Goal: Share content: Share content

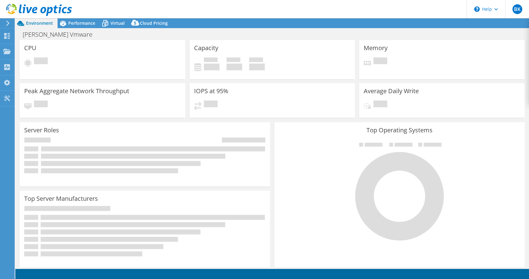
select select "USD"
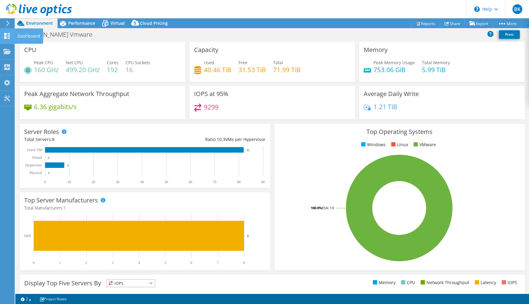
click at [7, 34] on icon at bounding box center [6, 36] width 7 height 6
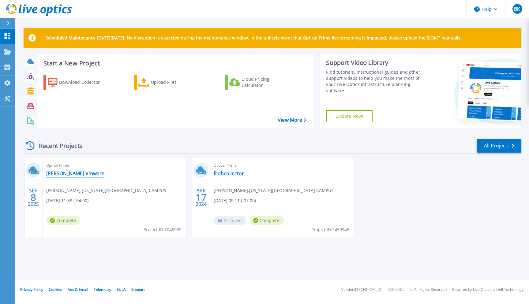
click at [62, 174] on link "Fisher Vmware" at bounding box center [75, 173] width 58 height 6
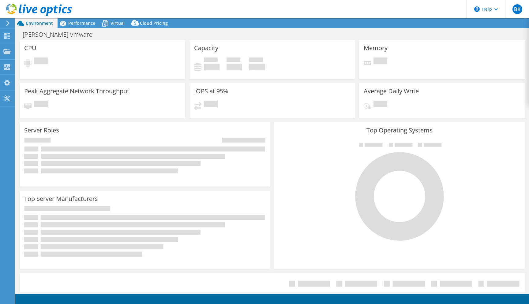
select select "USD"
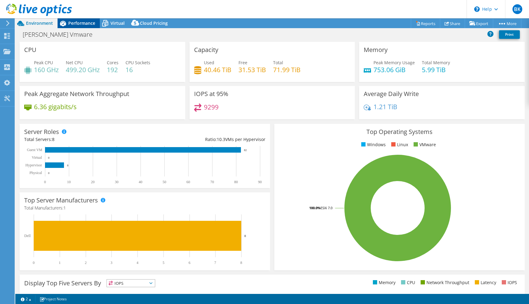
click at [90, 22] on span "Performance" at bounding box center [81, 23] width 27 height 6
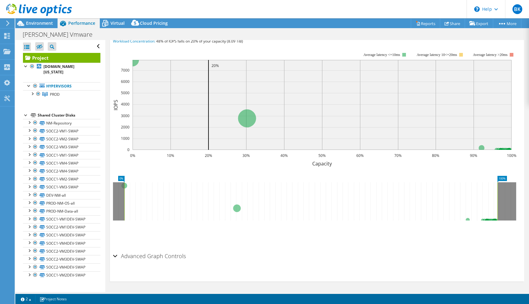
scroll to position [155, 0]
click at [32, 94] on div at bounding box center [32, 93] width 6 height 6
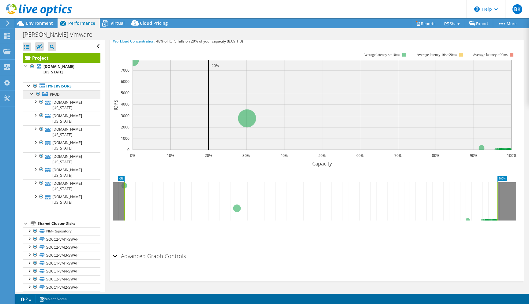
click at [53, 95] on span "PROD" at bounding box center [55, 94] width 10 height 5
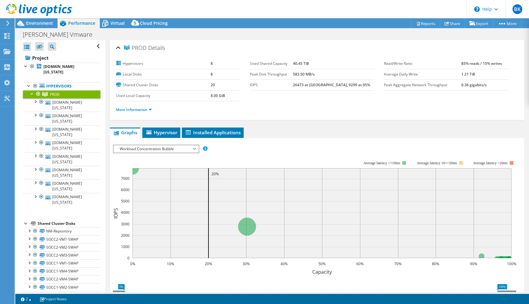
scroll to position [0, 0]
click at [164, 132] on span "Hypervisor" at bounding box center [161, 132] width 32 height 6
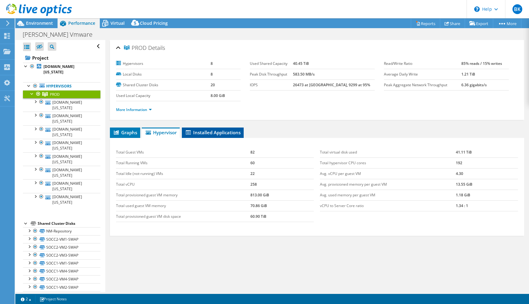
click at [203, 131] on span "Installed Applications" at bounding box center [213, 132] width 56 height 6
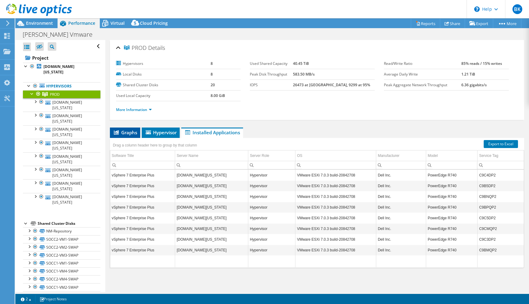
click at [121, 130] on span "Graphs" at bounding box center [125, 132] width 24 height 6
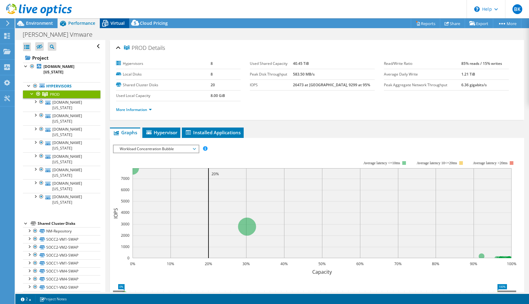
click at [111, 23] on span "Virtual" at bounding box center [117, 23] width 14 height 6
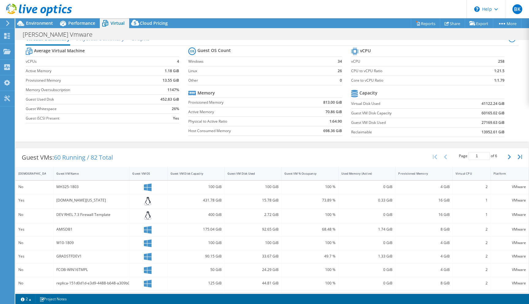
scroll to position [15, 0]
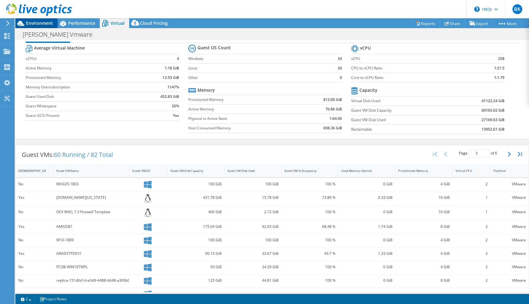
click at [41, 22] on span "Environment" at bounding box center [39, 23] width 27 height 6
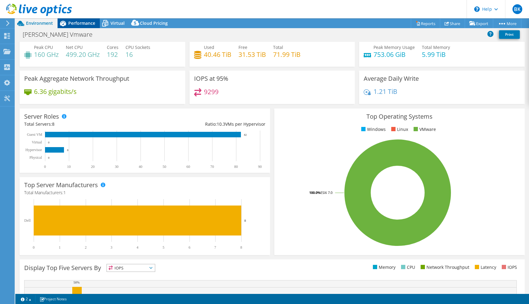
click at [79, 22] on span "Performance" at bounding box center [81, 23] width 27 height 6
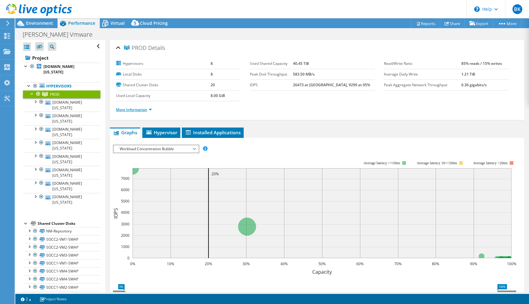
click at [147, 109] on link "More Information" at bounding box center [134, 109] width 36 height 5
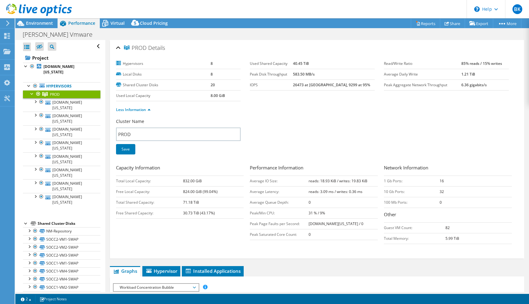
click at [47, 17] on div at bounding box center [36, 10] width 72 height 20
click at [29, 25] on span "Environment" at bounding box center [39, 23] width 27 height 6
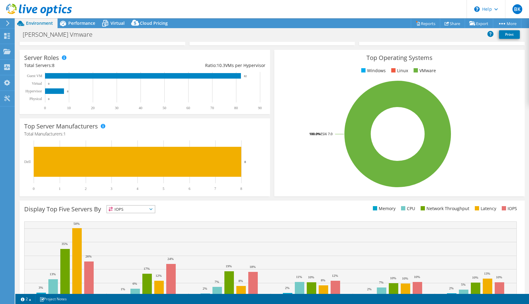
scroll to position [74, 0]
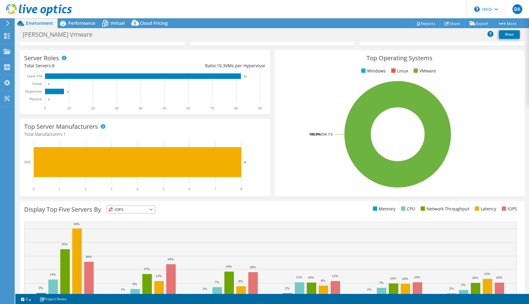
click at [151, 208] on span "IOPS" at bounding box center [131, 209] width 48 height 7
click at [121, 232] on li "CPU" at bounding box center [131, 234] width 48 height 9
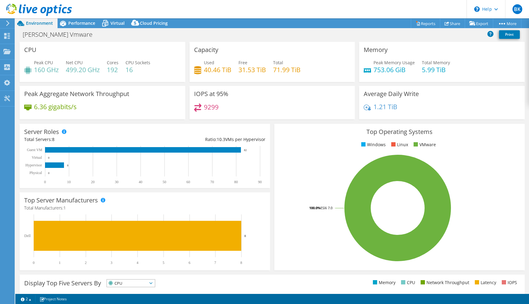
scroll to position [0, 0]
click at [7, 99] on use at bounding box center [7, 98] width 6 height 6
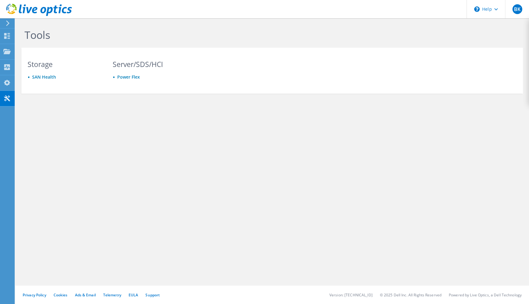
click at [21, 98] on div "Tools Storage SAN Health Server/SDS/HCI Power Flex" at bounding box center [271, 74] width 513 height 112
click at [25, 68] on div "Collectors" at bounding box center [30, 67] width 33 height 15
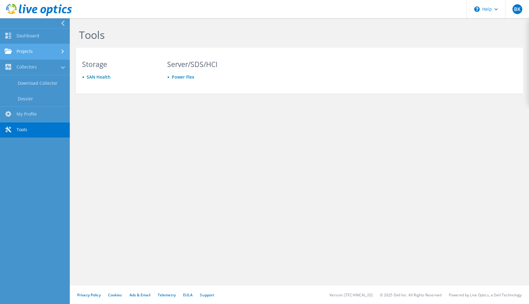
click at [28, 53] on link "Projects" at bounding box center [35, 52] width 70 height 16
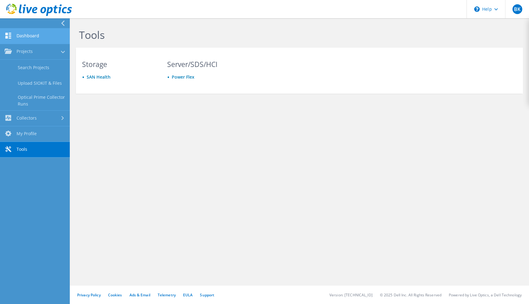
click at [31, 33] on link "Dashboard" at bounding box center [35, 36] width 70 height 16
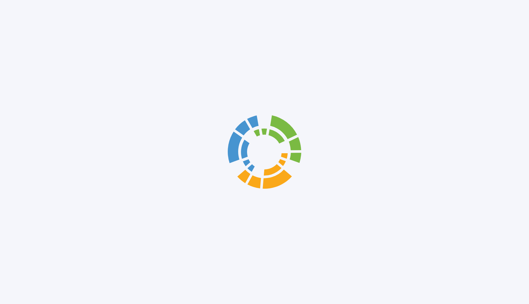
click at [31, 33] on div at bounding box center [264, 152] width 529 height 304
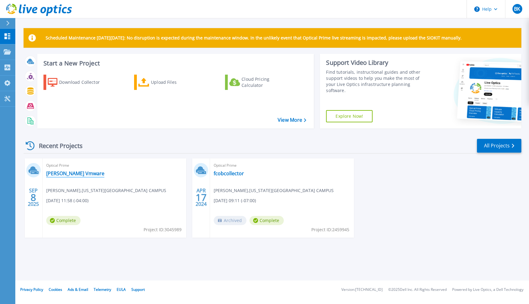
click at [63, 172] on link "[PERSON_NAME] Vmware" at bounding box center [75, 173] width 58 height 6
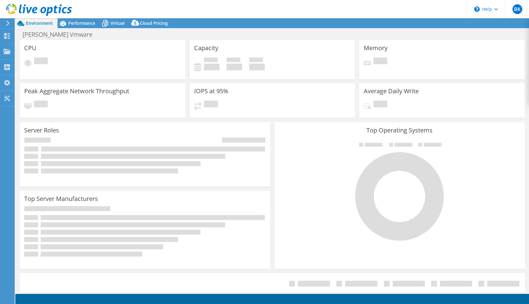
select select "USD"
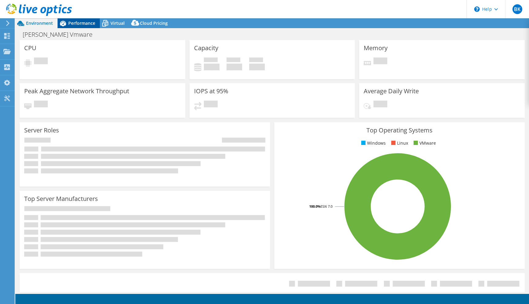
click at [81, 22] on span "Performance" at bounding box center [81, 23] width 27 height 6
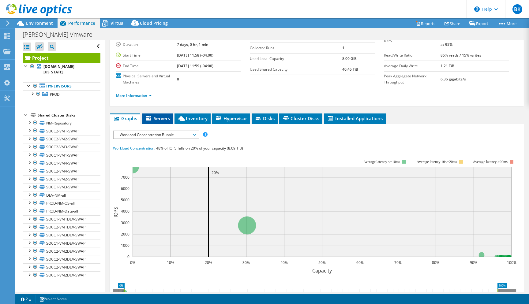
click at [163, 116] on span "Servers" at bounding box center [157, 118] width 24 height 6
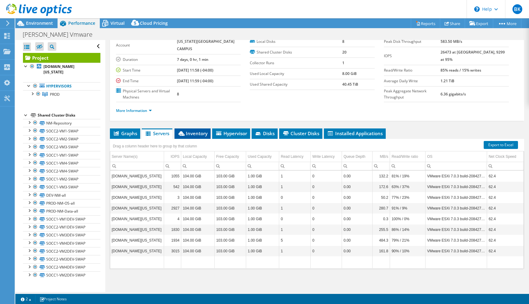
click at [189, 136] on li "Inventory" at bounding box center [192, 133] width 36 height 10
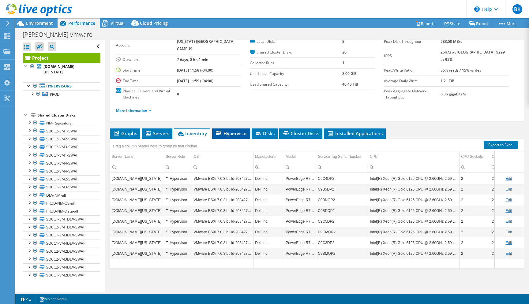
click at [232, 134] on span "Hypervisor" at bounding box center [231, 133] width 32 height 6
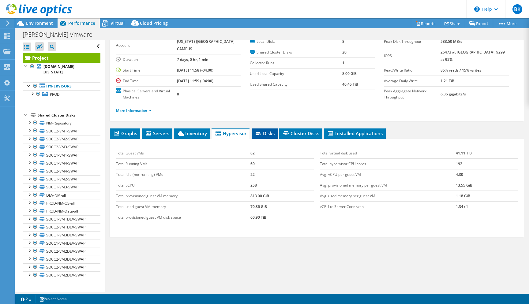
click at [272, 134] on span "Disks" at bounding box center [265, 133] width 20 height 6
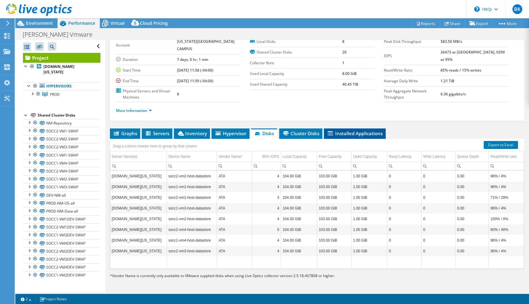
click at [352, 131] on span "Installed Applications" at bounding box center [355, 133] width 56 height 6
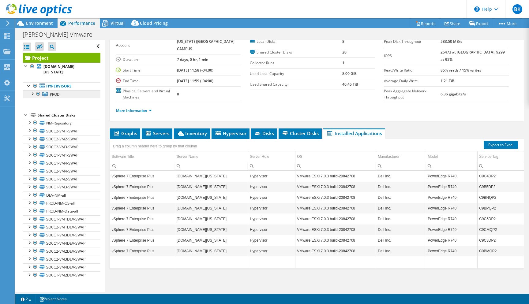
click at [49, 93] on link "PROD" at bounding box center [61, 94] width 77 height 8
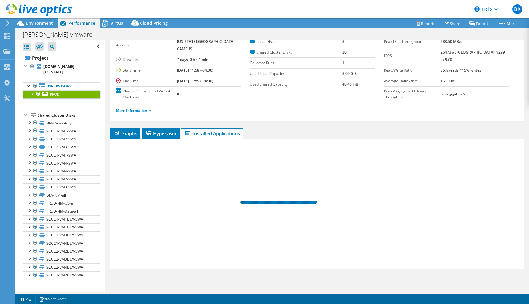
scroll to position [0, 0]
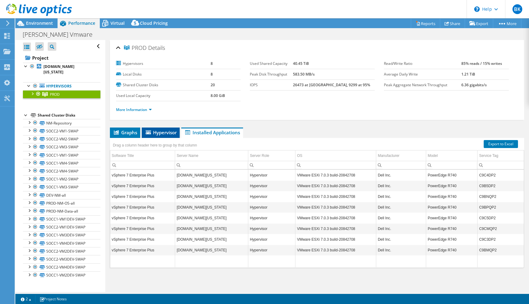
click at [162, 131] on span "Hypervisor" at bounding box center [161, 132] width 32 height 6
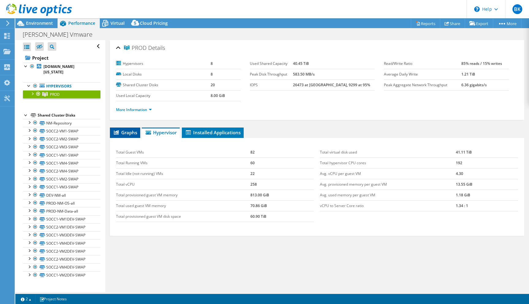
click at [121, 131] on span "Graphs" at bounding box center [125, 132] width 24 height 6
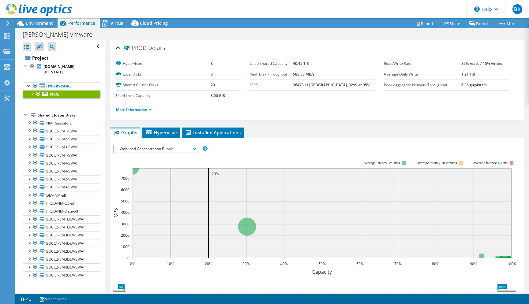
click at [195, 150] on span "Workload Concentration Bubble" at bounding box center [156, 148] width 79 height 7
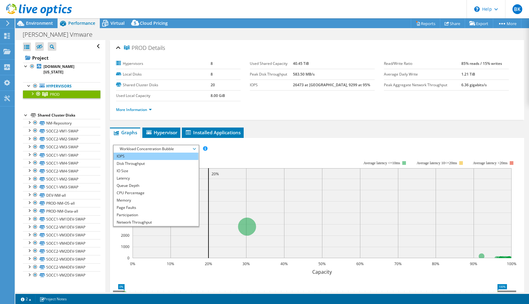
click at [126, 155] on li "IOPS" at bounding box center [155, 156] width 85 height 7
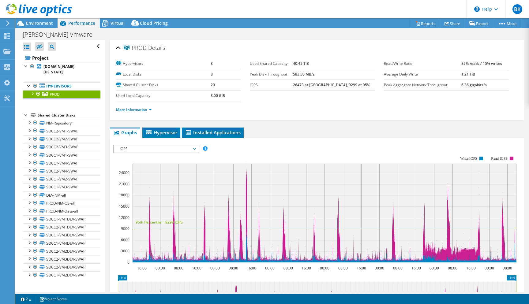
click at [194, 149] on span "IOPS" at bounding box center [156, 148] width 79 height 7
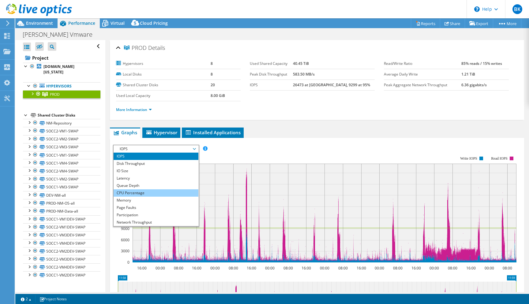
click at [130, 195] on li "CPU Percentage" at bounding box center [155, 192] width 85 height 7
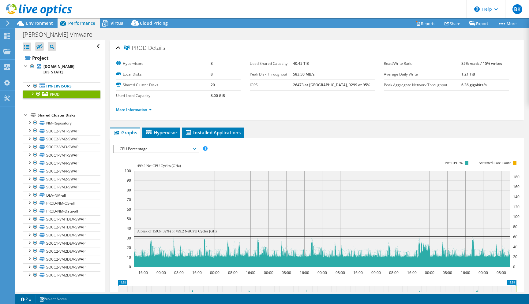
click at [179, 149] on span "CPU Percentage" at bounding box center [156, 148] width 79 height 7
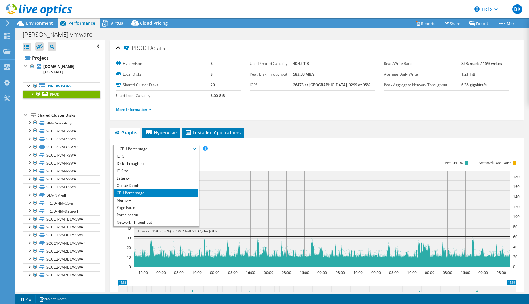
click at [32, 93] on div at bounding box center [32, 93] width 6 height 6
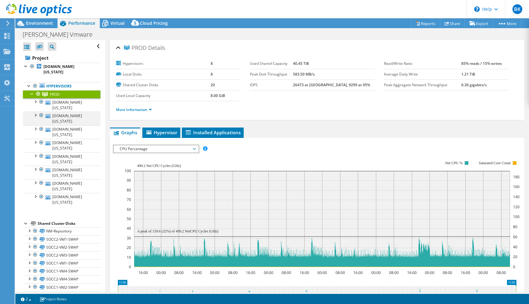
click at [41, 116] on div at bounding box center [41, 115] width 6 height 7
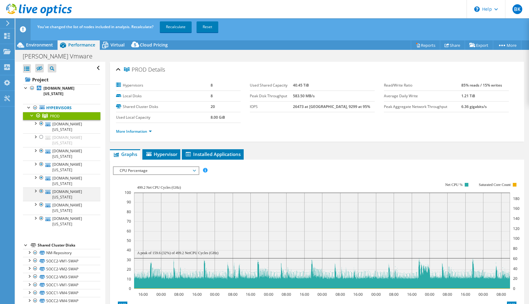
click at [41, 190] on div at bounding box center [41, 191] width 6 height 7
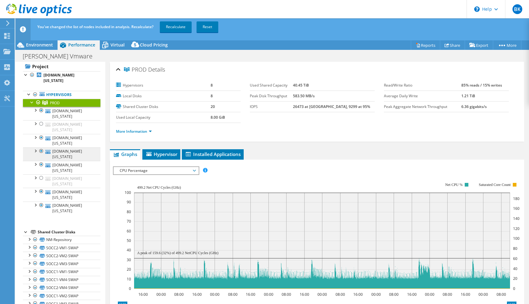
scroll to position [14, 0]
click at [195, 169] on span "CPU Percentage" at bounding box center [156, 170] width 79 height 7
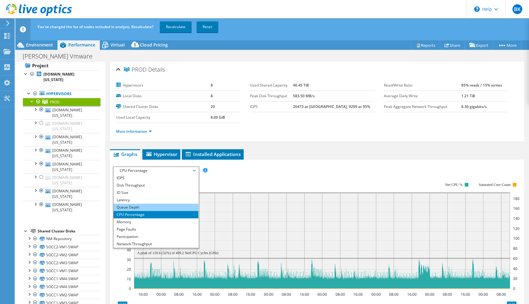
click at [131, 210] on li "Queue Depth" at bounding box center [155, 207] width 85 height 7
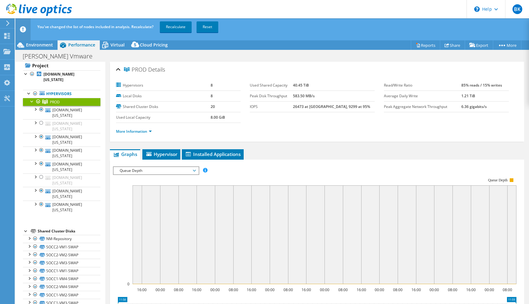
click at [191, 170] on span "Queue Depth" at bounding box center [156, 170] width 79 height 7
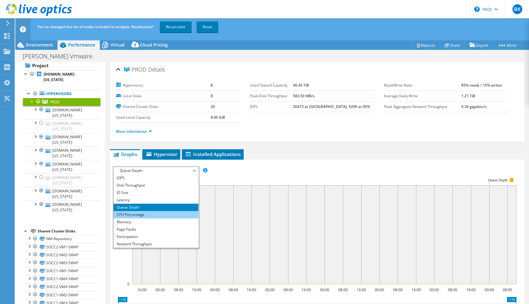
click at [125, 214] on li "CPU Percentage" at bounding box center [155, 214] width 85 height 7
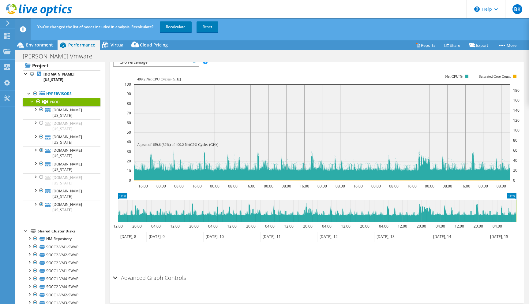
scroll to position [108, 0]
click at [115, 279] on div "Advanced Graph Controls" at bounding box center [317, 278] width 408 height 13
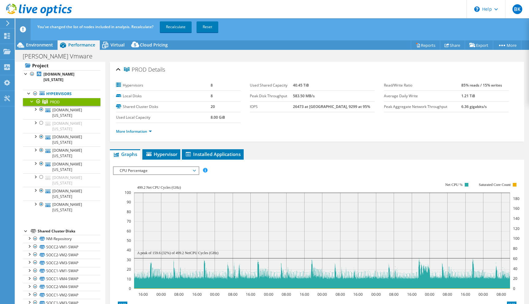
scroll to position [0, 0]
click at [181, 170] on span "CPU Percentage" at bounding box center [156, 170] width 79 height 7
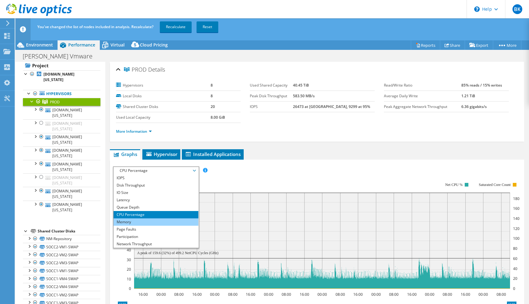
click at [133, 223] on li "Memory" at bounding box center [155, 221] width 85 height 7
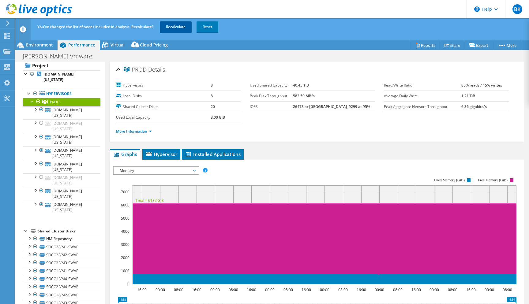
click at [186, 23] on link "Recalculate" at bounding box center [176, 26] width 32 height 11
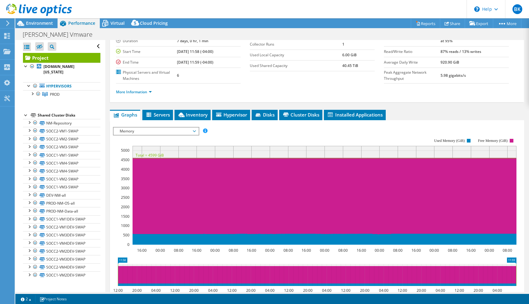
scroll to position [54, 0]
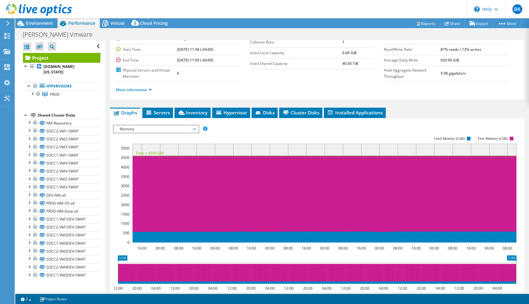
click at [169, 131] on span "Memory" at bounding box center [156, 128] width 79 height 7
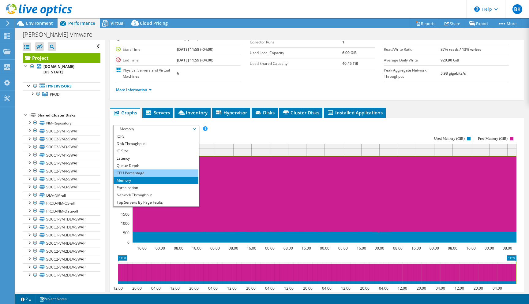
click at [127, 171] on li "CPU Percentage" at bounding box center [155, 172] width 85 height 7
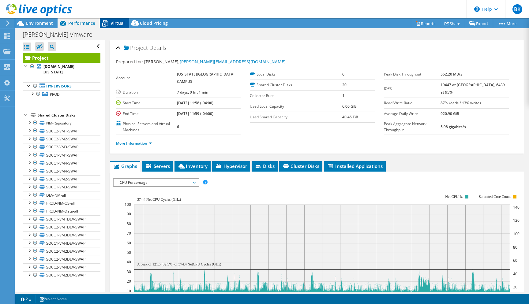
scroll to position [0, 0]
click at [154, 162] on li "Servers" at bounding box center [157, 166] width 31 height 10
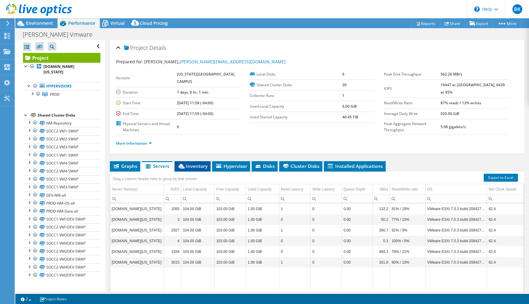
click at [199, 169] on li "Inventory" at bounding box center [192, 166] width 36 height 10
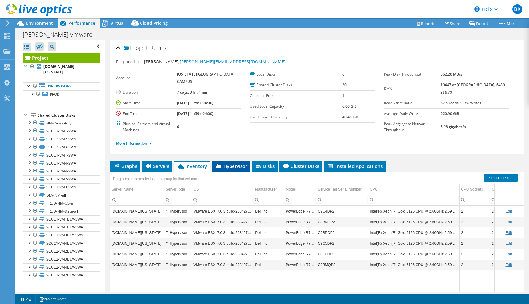
click at [234, 168] on span "Hypervisor" at bounding box center [231, 166] width 32 height 6
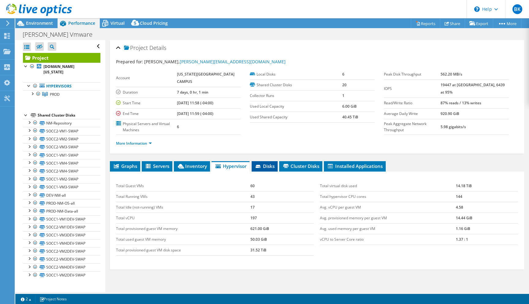
click at [266, 165] on span "Disks" at bounding box center [265, 166] width 20 height 6
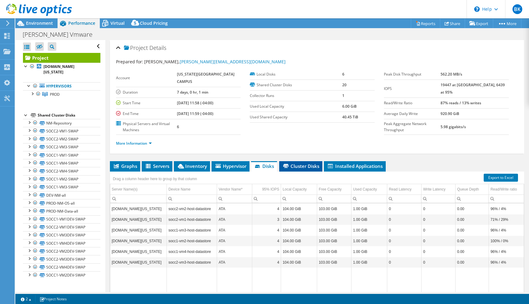
click at [290, 165] on span "Cluster Disks" at bounding box center [300, 166] width 37 height 6
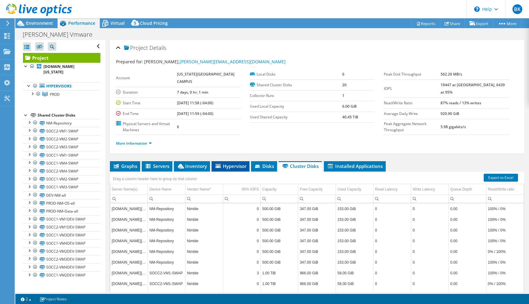
click at [234, 164] on span "Hypervisor" at bounding box center [230, 166] width 32 height 6
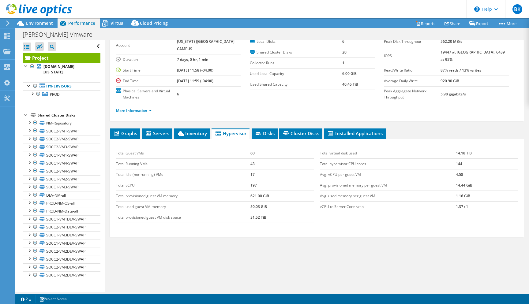
scroll to position [33, 0]
click at [153, 187] on td "Total vCPU" at bounding box center [183, 185] width 134 height 11
drag, startPoint x: 114, startPoint y: 184, endPoint x: 135, endPoint y: 186, distance: 20.6
click at [135, 186] on div "Total Guest VMs 60 Total Running VMs 43 Total Idle (not-running) VMs 17 Total v…" at bounding box center [215, 185] width 204 height 87
click at [135, 186] on td "Total vCPU" at bounding box center [183, 185] width 134 height 11
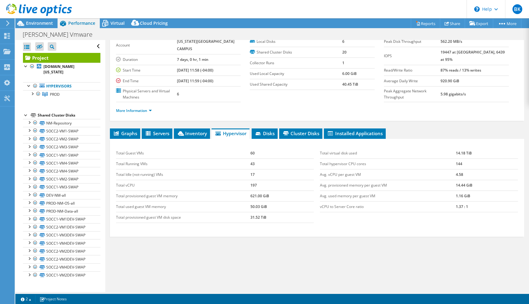
click at [249, 185] on td "Total vCPU" at bounding box center [183, 185] width 134 height 11
click at [256, 185] on td "197" at bounding box center [281, 185] width 63 height 11
click at [148, 109] on link "More Information" at bounding box center [134, 110] width 36 height 5
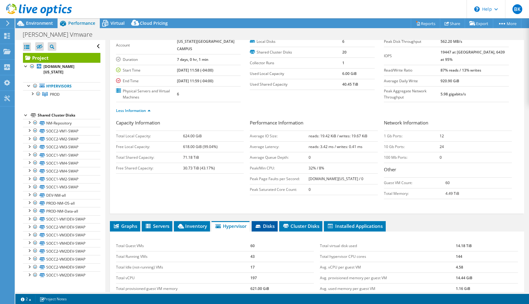
click at [266, 229] on li "Disks" at bounding box center [264, 226] width 26 height 10
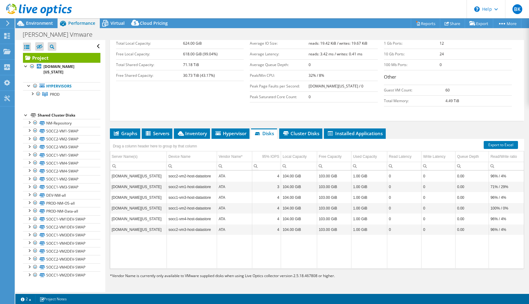
scroll to position [129, 0]
click at [233, 130] on span "Hypervisor" at bounding box center [230, 133] width 32 height 6
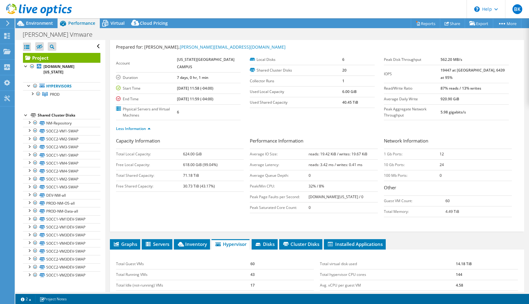
scroll to position [13, 0]
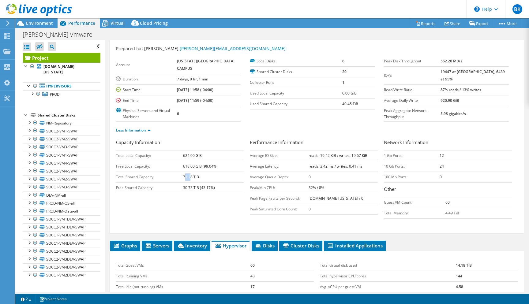
drag, startPoint x: 185, startPoint y: 177, endPoint x: 191, endPoint y: 177, distance: 6.1
click at [191, 177] on b "71.18 TiB" at bounding box center [191, 176] width 16 height 5
click at [196, 177] on b "71.18 TiB" at bounding box center [191, 176] width 16 height 5
click at [184, 177] on b "71.18 TiB" at bounding box center [191, 176] width 16 height 5
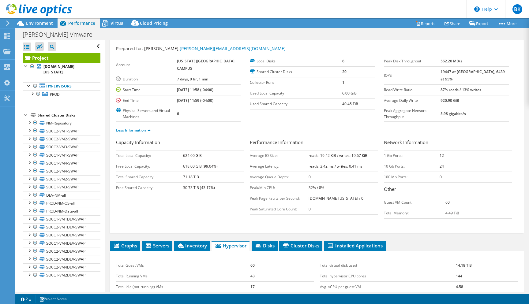
click at [184, 177] on b "71.18 TiB" at bounding box center [191, 176] width 16 height 5
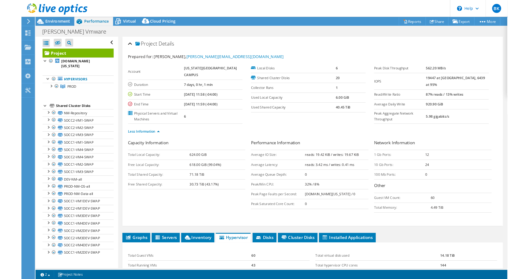
scroll to position [0, 0]
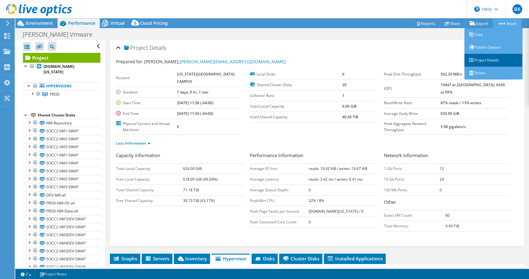
click at [478, 62] on link "Project Details" at bounding box center [493, 60] width 58 height 13
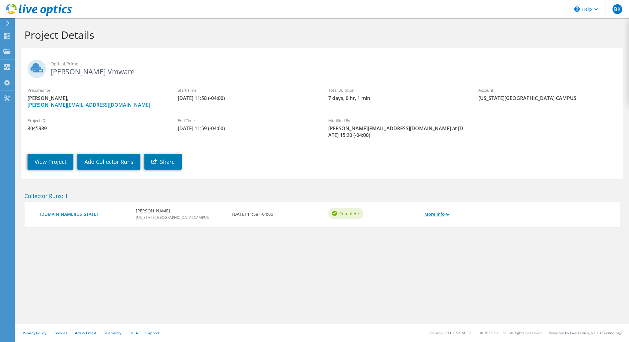
click at [439, 211] on link "More Info" at bounding box center [436, 214] width 25 height 7
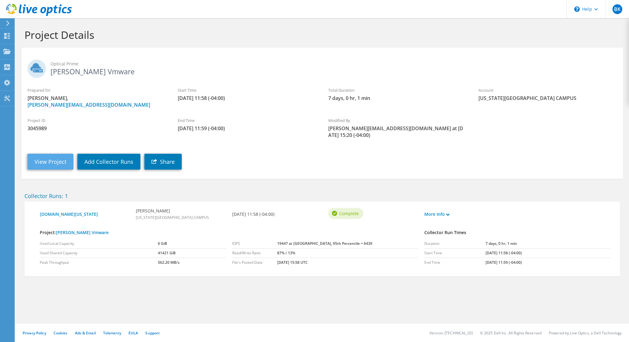
click at [46, 156] on link "View Project" at bounding box center [51, 162] width 46 height 16
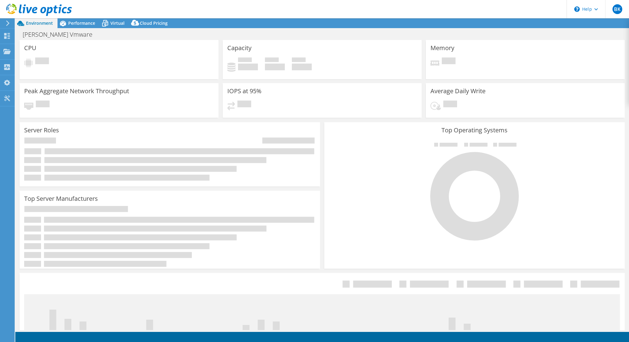
select select "USD"
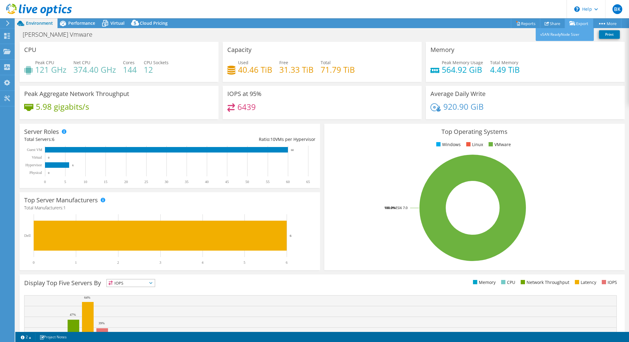
click at [578, 21] on link "Export" at bounding box center [579, 23] width 28 height 9
click at [555, 35] on link "vSAN ReadyNode Sizer" at bounding box center [565, 34] width 58 height 13
click at [551, 24] on link "Share" at bounding box center [552, 23] width 25 height 9
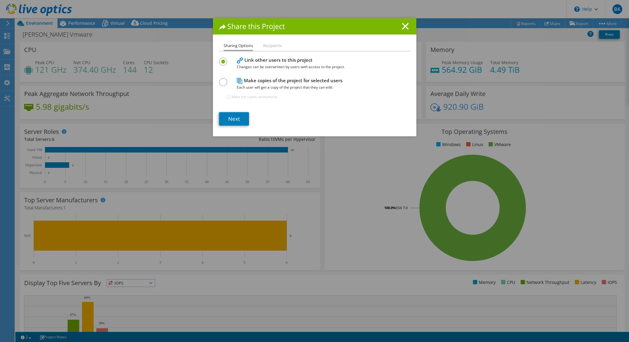
click at [278, 46] on li "Recipients" at bounding box center [272, 46] width 19 height 8
click at [224, 80] on label at bounding box center [224, 79] width 11 height 2
click at [0, 0] on input "radio" at bounding box center [0, 0] width 0 height 0
click at [243, 120] on link "Next" at bounding box center [234, 118] width 30 height 13
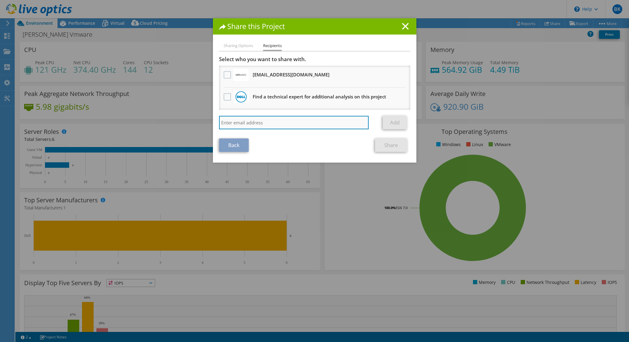
click at [288, 122] on input "search" at bounding box center [294, 122] width 150 height 13
type input "b"
type input "w"
paste input "To prioritize Precision Time Protocol (PTP) traffic on a Juniper EX4100 switch,…"
type input "To prioritize Precision Time Protocol (PTP) traffic on a Juniper EX4100 switch,…"
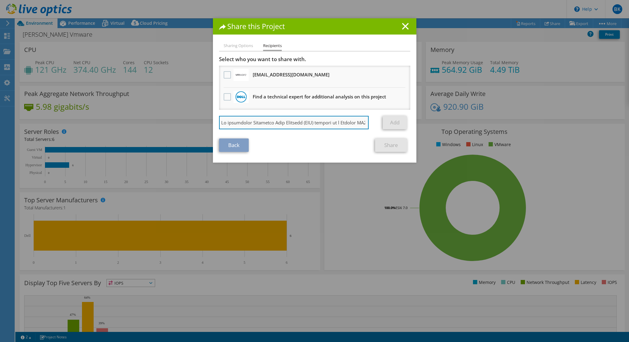
click at [292, 121] on input "search" at bounding box center [294, 122] width 150 height 13
click at [314, 119] on input "search" at bounding box center [294, 122] width 150 height 13
paste input "shuman.67@osu.edu"
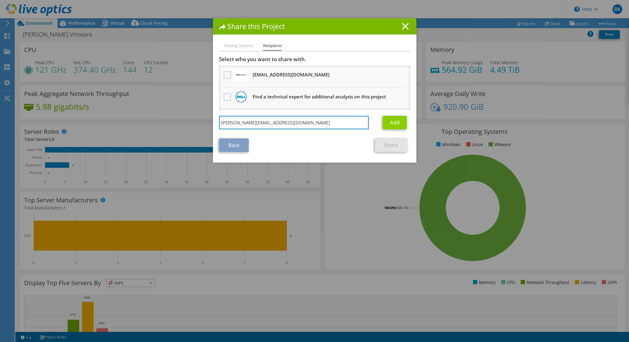
type input "shuman.67@osu.edu"
click at [392, 122] on link "Add" at bounding box center [395, 122] width 24 height 13
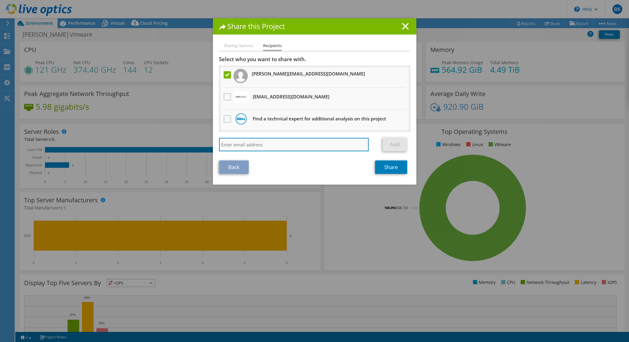
click at [252, 143] on input "search" at bounding box center [294, 144] width 150 height 13
paste input "wampler.75@osu.edu"
type input "wampler.75@osu.edu"
click at [397, 146] on link "Add" at bounding box center [395, 144] width 24 height 13
click at [335, 144] on input "wampler.75@osu.edu" at bounding box center [294, 144] width 150 height 13
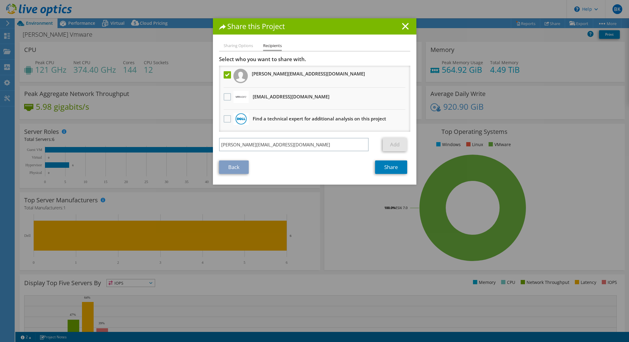
click at [318, 166] on div "Back Share" at bounding box center [314, 167] width 191 height 13
click at [395, 142] on link "Add" at bounding box center [395, 144] width 24 height 13
click at [281, 142] on input "wampler.75@osu.edu" at bounding box center [294, 144] width 150 height 13
click at [281, 143] on input "wampler.75@osu.edu" at bounding box center [294, 144] width 150 height 13
click at [228, 76] on label at bounding box center [228, 74] width 9 height 7
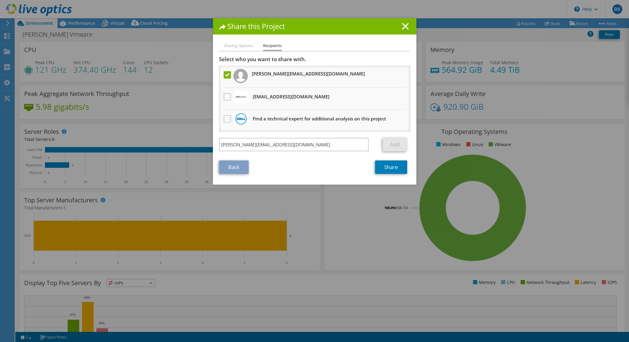
click at [0, 0] on input "checkbox" at bounding box center [0, 0] width 0 height 0
click at [391, 141] on link "Add" at bounding box center [395, 144] width 24 height 13
click at [228, 76] on label at bounding box center [228, 74] width 9 height 7
click at [0, 0] on input "checkbox" at bounding box center [0, 0] width 0 height 0
click at [276, 149] on input "wampler.75@osu.edu" at bounding box center [294, 144] width 150 height 13
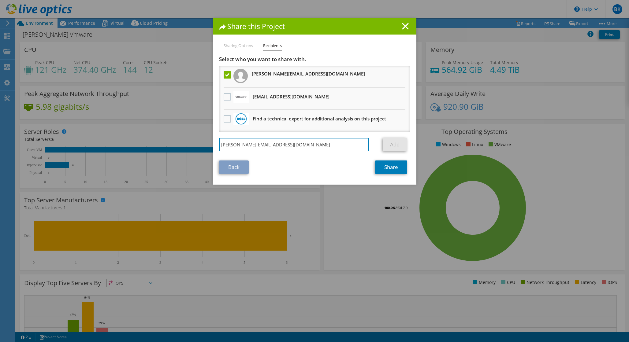
drag, startPoint x: 277, startPoint y: 147, endPoint x: 202, endPoint y: 149, distance: 75.3
click at [202, 149] on div "Share this Project Sharing Options Recipients Link other users to this project …" at bounding box center [314, 171] width 629 height 306
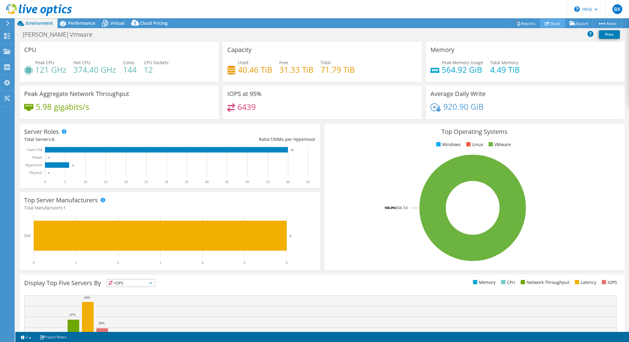
click at [550, 23] on link "Share" at bounding box center [552, 23] width 25 height 9
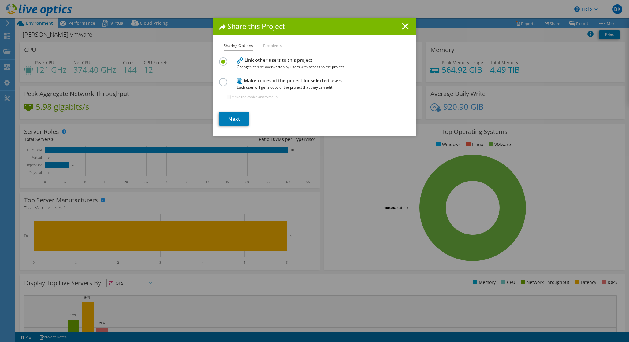
click at [223, 80] on label at bounding box center [224, 79] width 11 height 2
click at [0, 0] on input "radio" at bounding box center [0, 0] width 0 height 0
click at [240, 120] on link "Next" at bounding box center [234, 118] width 30 height 13
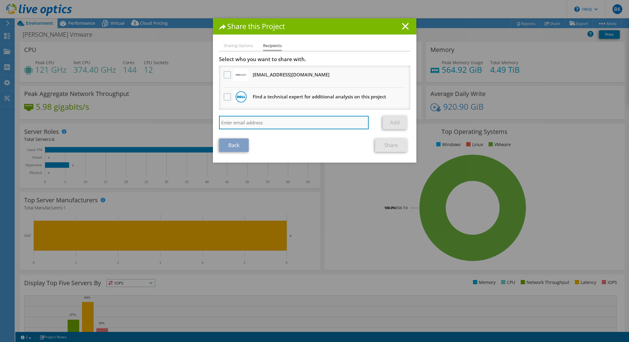
click at [258, 125] on input "search" at bounding box center [294, 122] width 150 height 13
paste input "wampler.75@osu.edu"
type input "wampler.75@osu.edu"
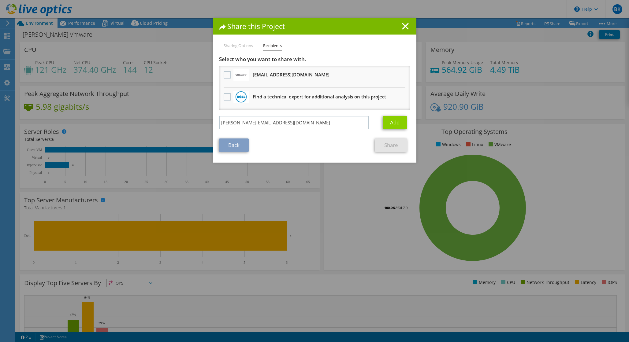
click at [389, 121] on link "Add" at bounding box center [395, 122] width 24 height 13
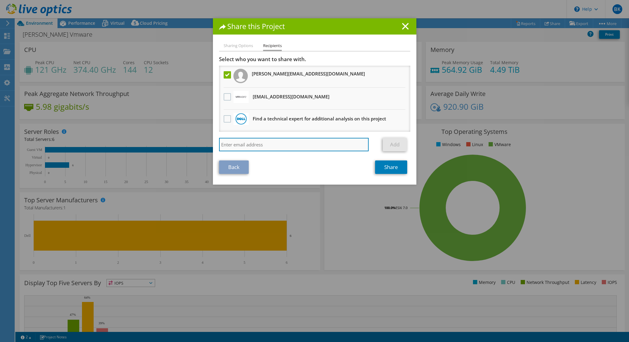
click at [258, 144] on input "search" at bounding box center [294, 144] width 150 height 13
type input "bkeller@me.com"
click at [299, 144] on input "search" at bounding box center [294, 144] width 150 height 13
paste input "shuman.67@osu.edu"
type input "shuman.67@osu.edu"
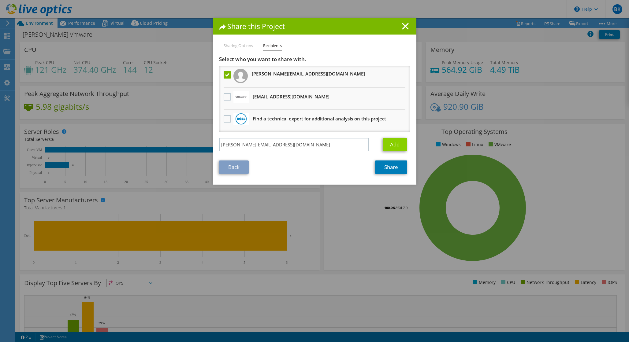
click at [393, 145] on link "Add" at bounding box center [395, 144] width 24 height 13
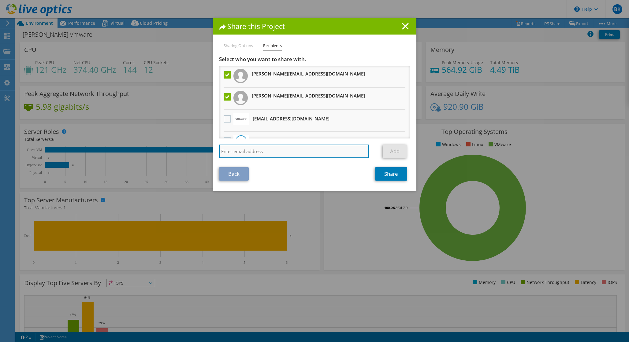
click at [297, 153] on input "search" at bounding box center [294, 151] width 150 height 13
paste input "wilson.643@osu.edu"
click at [335, 154] on input "wilson.643@osu.edu" at bounding box center [294, 151] width 150 height 13
click at [300, 181] on div "Back Share" at bounding box center [314, 173] width 191 height 13
click at [286, 151] on input "wilson.643@osu.edu" at bounding box center [294, 151] width 150 height 13
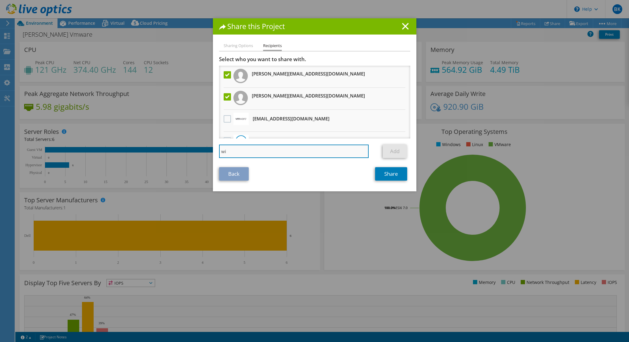
type input "w"
click at [402, 177] on link "Share" at bounding box center [391, 173] width 32 height 13
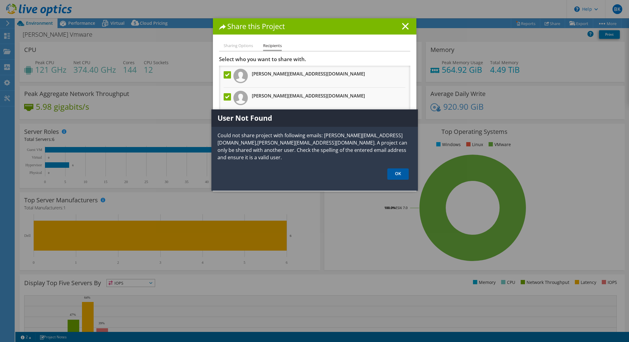
click at [396, 174] on link "OK" at bounding box center [397, 174] width 21 height 11
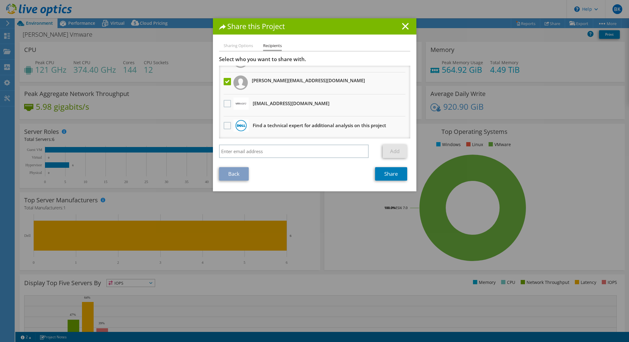
scroll to position [15, 0]
click at [246, 45] on li "Sharing Options" at bounding box center [238, 46] width 29 height 8
click at [228, 177] on link "Back" at bounding box center [234, 173] width 30 height 13
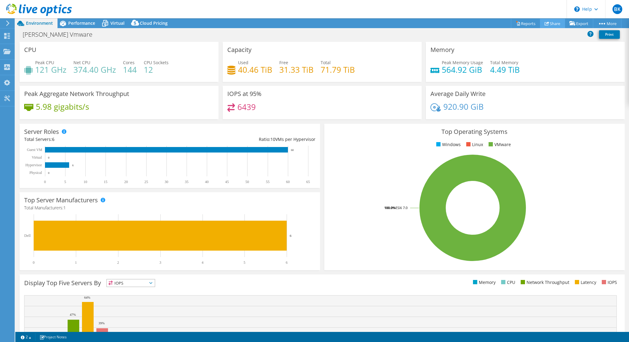
click at [550, 25] on link "Share" at bounding box center [552, 23] width 25 height 9
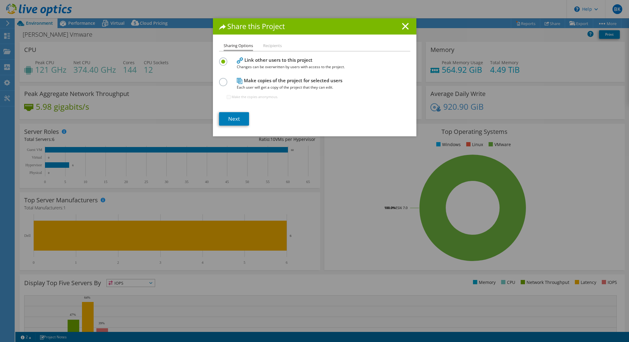
click at [273, 44] on li "Recipients" at bounding box center [272, 46] width 19 height 8
click at [273, 46] on li "Recipients" at bounding box center [272, 46] width 19 height 8
click at [234, 123] on link "Next" at bounding box center [234, 118] width 30 height 13
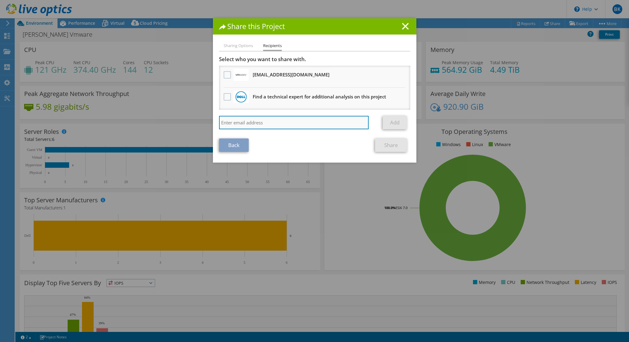
click at [243, 124] on input "search" at bounding box center [294, 122] width 150 height 13
paste input "wilson.643@osu.edu"
click at [356, 126] on input "wilson.643@osu.edu" at bounding box center [294, 122] width 150 height 13
type input "wilson.643@osu.edu"
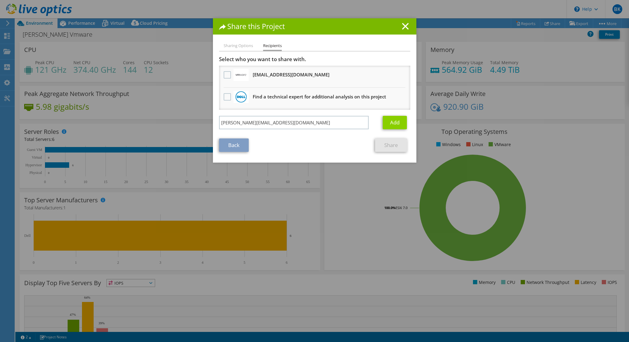
click at [404, 127] on link "Add" at bounding box center [395, 122] width 24 height 13
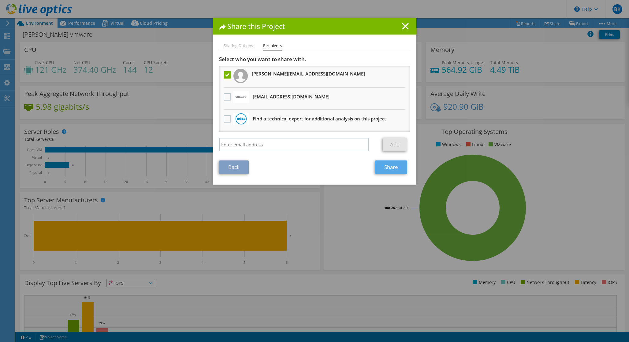
click at [397, 168] on link "Share" at bounding box center [391, 167] width 32 height 13
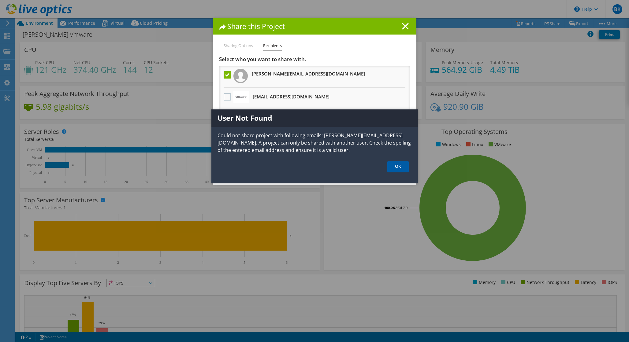
click at [403, 168] on link "OK" at bounding box center [397, 166] width 21 height 11
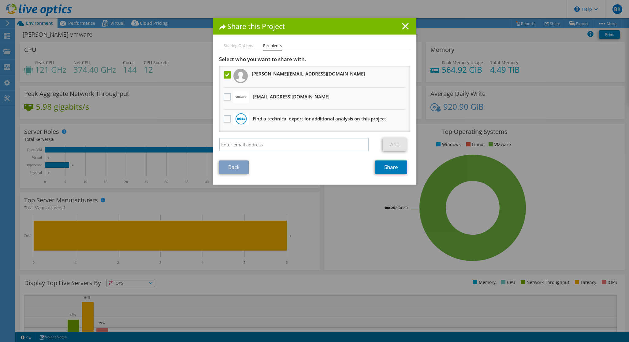
click at [404, 28] on line at bounding box center [405, 26] width 6 height 6
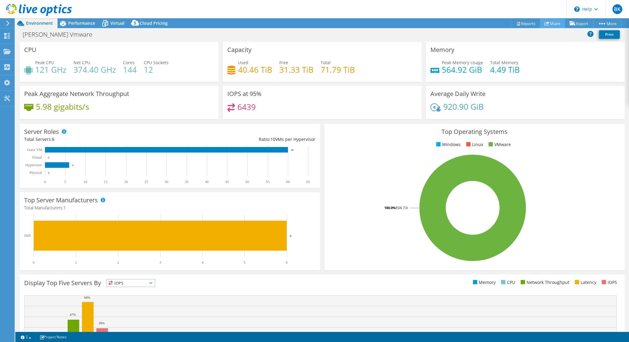
click at [552, 24] on link "Share" at bounding box center [552, 23] width 25 height 9
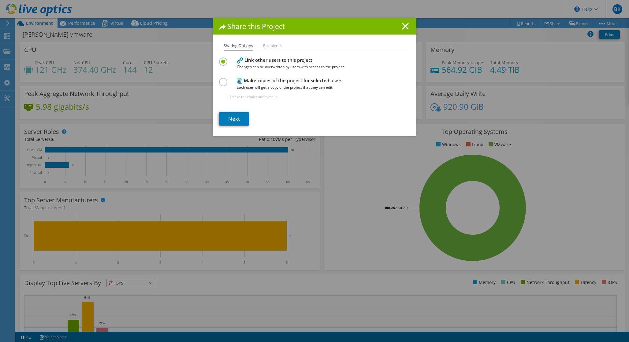
click at [275, 47] on li "Recipients" at bounding box center [272, 46] width 19 height 8
click at [221, 80] on label at bounding box center [224, 79] width 11 height 2
click at [0, 0] on input "radio" at bounding box center [0, 0] width 0 height 0
click at [227, 95] on div "Make the copies anonymous." at bounding box center [252, 97] width 51 height 12
click at [229, 98] on input "Make the copies anonymous." at bounding box center [229, 97] width 4 height 4
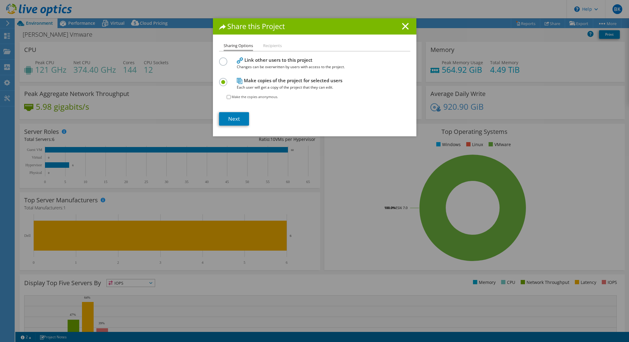
checkbox input "true"
click at [242, 122] on link "Next" at bounding box center [234, 118] width 30 height 13
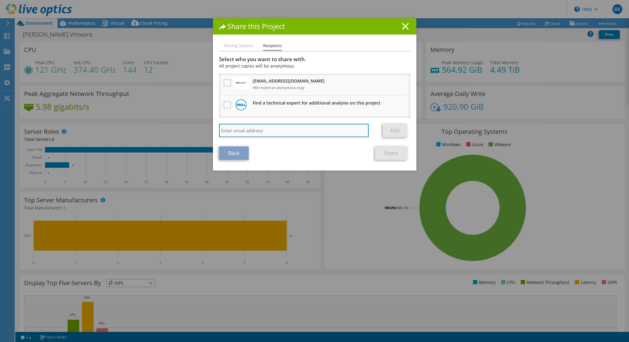
click at [278, 130] on input "search" at bounding box center [294, 130] width 150 height 13
paste input "wilson.643@osu.edu"
type input "wilson.643@osu.edu"
click at [346, 144] on section "Select who you want to share with. All project copies will be anonymous. louatt…" at bounding box center [314, 108] width 191 height 104
click at [340, 131] on input "wilson.643@osu.edu" at bounding box center [294, 130] width 150 height 13
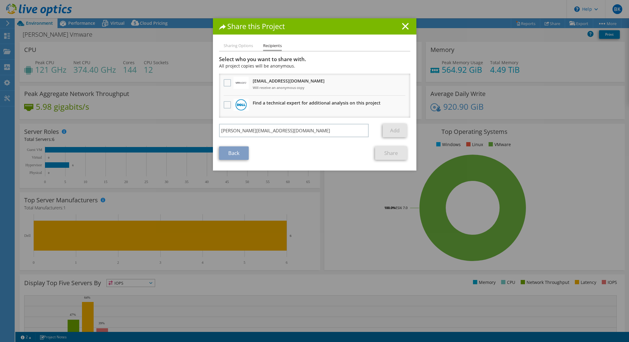
click at [338, 117] on li "Find a technical expert for additional analysis on this project" at bounding box center [314, 107] width 191 height 22
click at [303, 132] on input "wilson.643@osu.edu" at bounding box center [294, 130] width 150 height 13
drag, startPoint x: 303, startPoint y: 132, endPoint x: 217, endPoint y: 128, distance: 86.3
click at [217, 128] on div "Sharing Options Recipients Link other users to this project Changes can be over…" at bounding box center [314, 106] width 203 height 128
paste input "wilson.643@osu.edu"
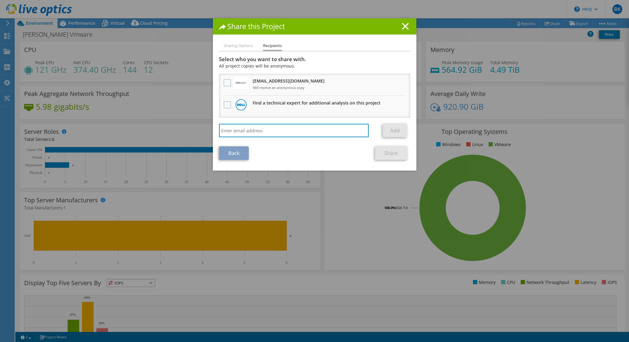
type input "wilson.643@osu.edu"
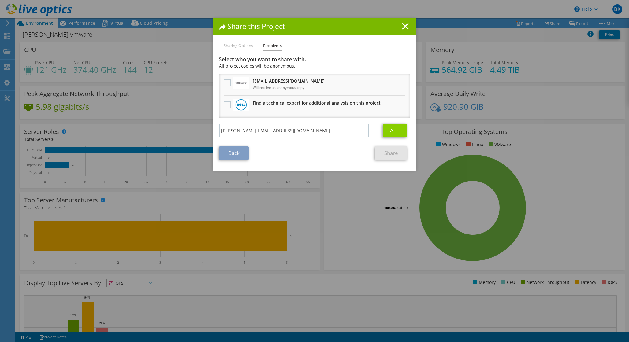
click at [395, 133] on link "Add" at bounding box center [395, 130] width 24 height 13
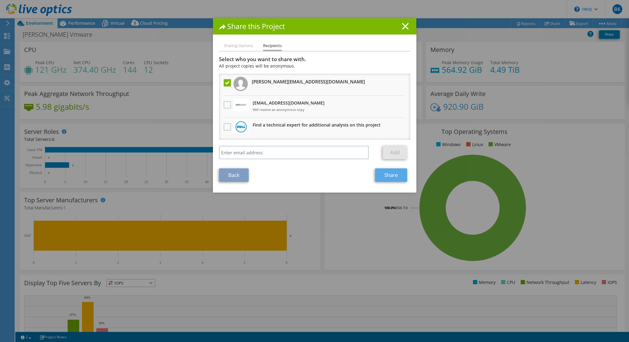
click at [395, 177] on link "Share" at bounding box center [391, 175] width 32 height 13
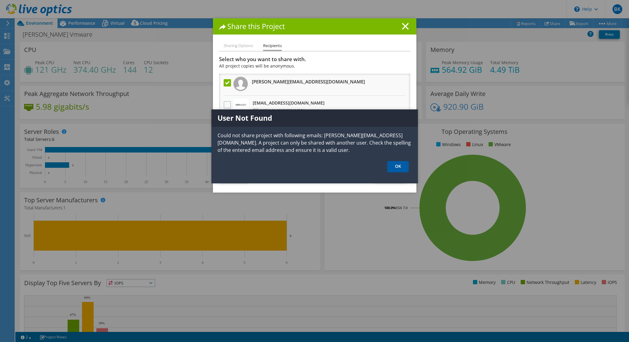
click at [395, 171] on link "OK" at bounding box center [397, 166] width 21 height 11
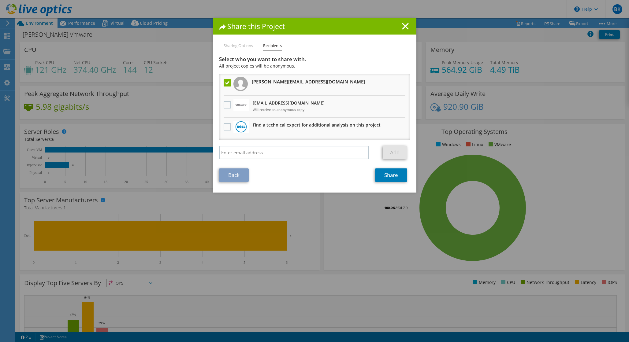
click at [404, 30] on h1 "Share this Project" at bounding box center [314, 26] width 191 height 7
click at [407, 28] on line at bounding box center [405, 26] width 6 height 6
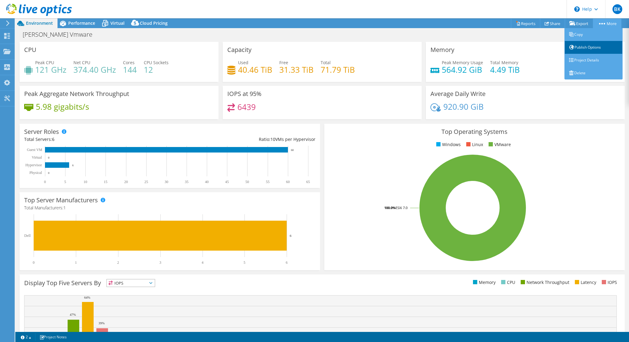
click at [581, 47] on link "Publish Options" at bounding box center [593, 47] width 58 height 13
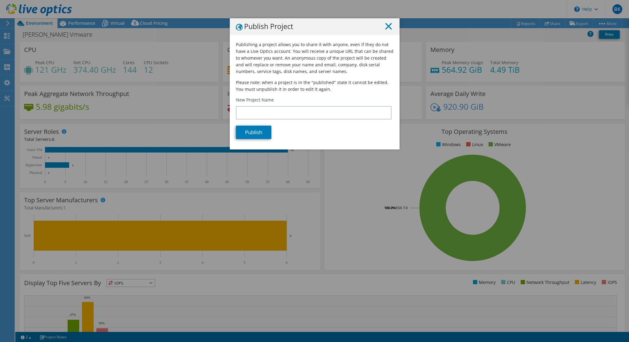
click at [386, 28] on icon at bounding box center [388, 26] width 7 height 7
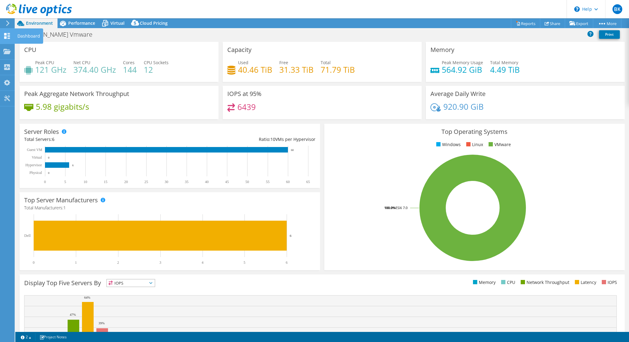
click at [9, 34] on use at bounding box center [7, 36] width 6 height 6
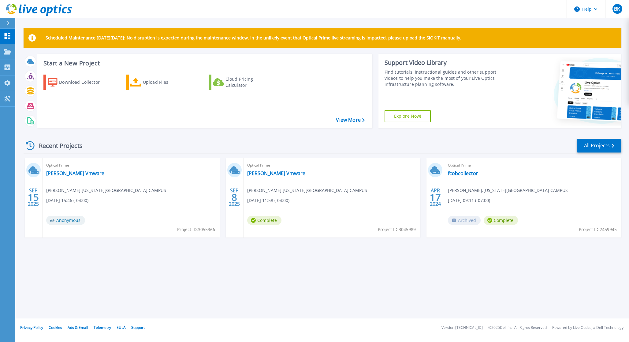
click at [55, 212] on div "Optical Prime Fisher Vmware Bryan Keller , OHIO STATE UNIV-MAIN CAMPUS 09/15/20…" at bounding box center [131, 197] width 177 height 79
click at [66, 175] on link "[PERSON_NAME] Vmware" at bounding box center [75, 173] width 58 height 6
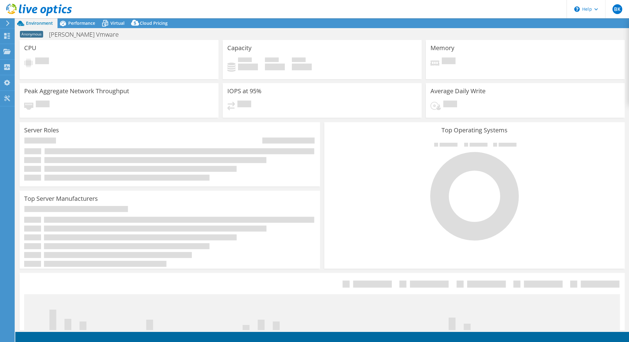
select select "USD"
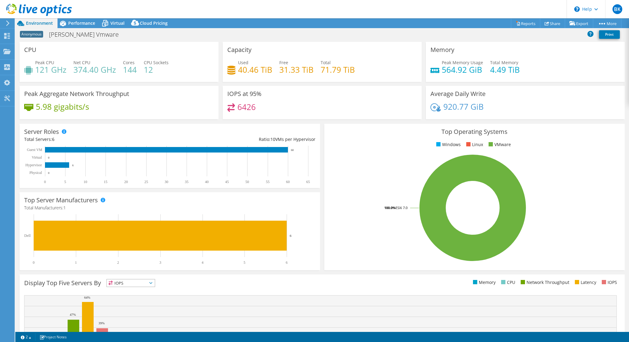
click at [35, 34] on span "Anonymous" at bounding box center [31, 34] width 23 height 7
click at [6, 51] on use at bounding box center [6, 51] width 7 height 5
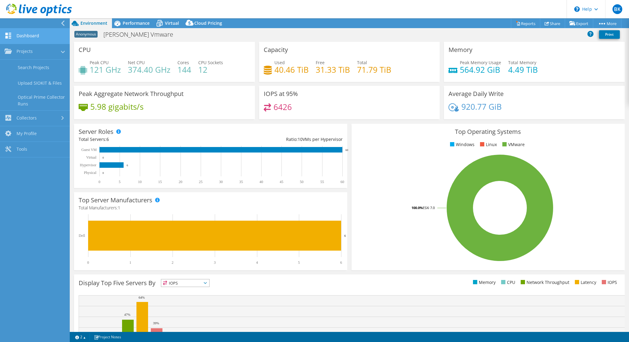
click at [28, 35] on link "Dashboard" at bounding box center [35, 36] width 70 height 16
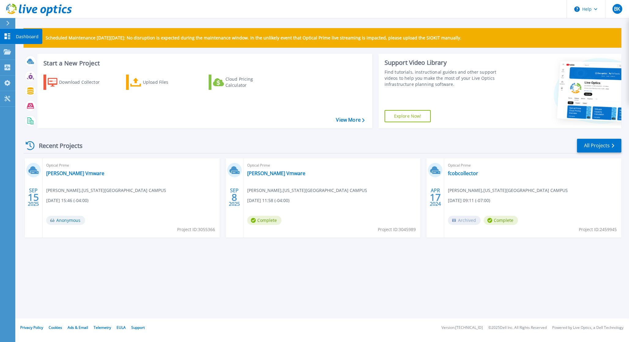
click at [4, 35] on icon at bounding box center [7, 36] width 7 height 6
click at [72, 173] on link "[PERSON_NAME] Vmware" at bounding box center [75, 173] width 58 height 6
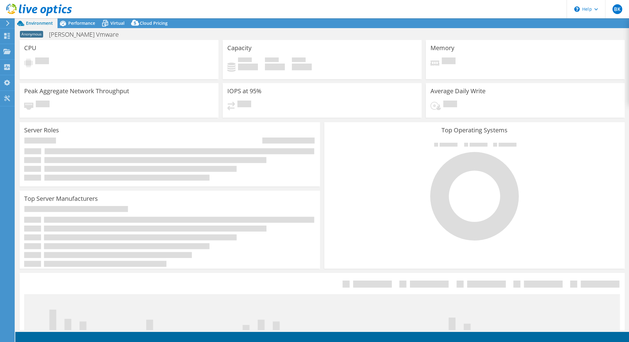
select select "USD"
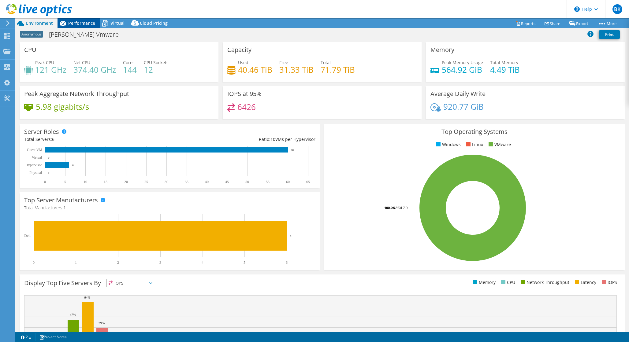
click at [84, 20] on span "Performance" at bounding box center [81, 23] width 27 height 6
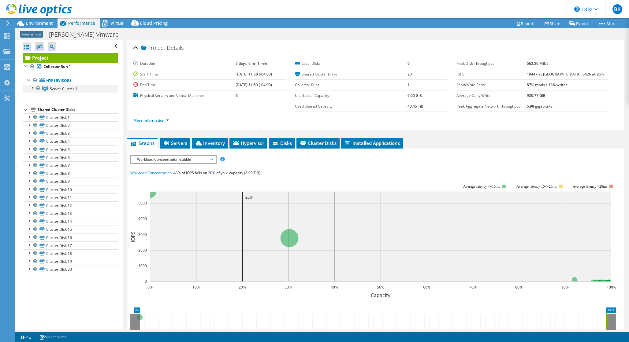
click at [33, 88] on div at bounding box center [32, 88] width 6 height 6
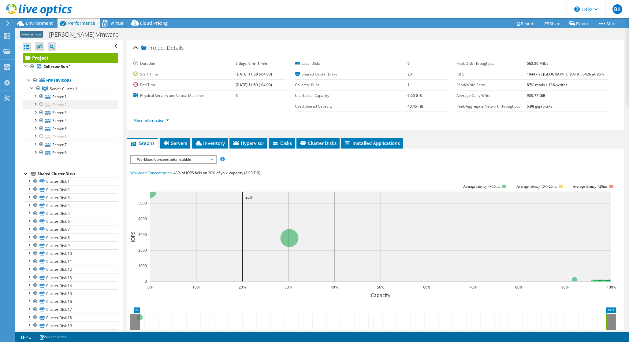
click at [41, 105] on div at bounding box center [41, 104] width 6 height 7
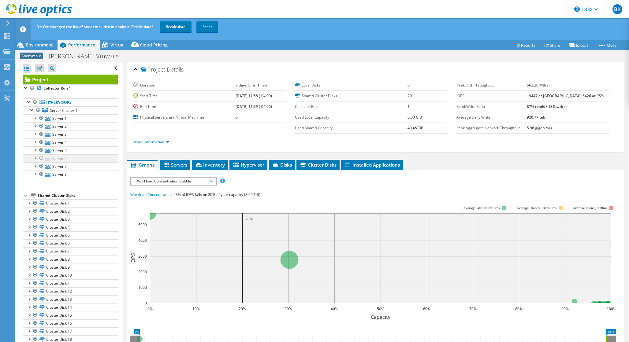
click at [43, 157] on div at bounding box center [41, 157] width 6 height 7
click at [42, 44] on span "Environment" at bounding box center [39, 45] width 27 height 6
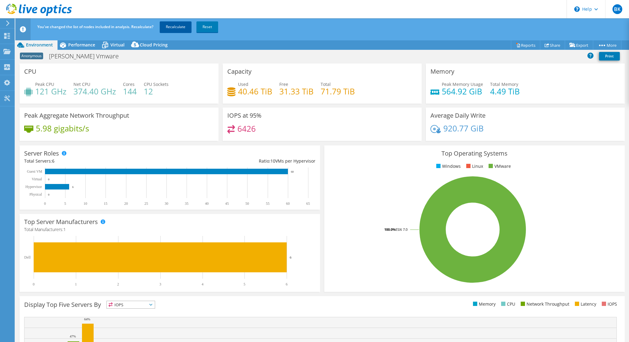
click at [174, 27] on link "Recalculate" at bounding box center [176, 26] width 32 height 11
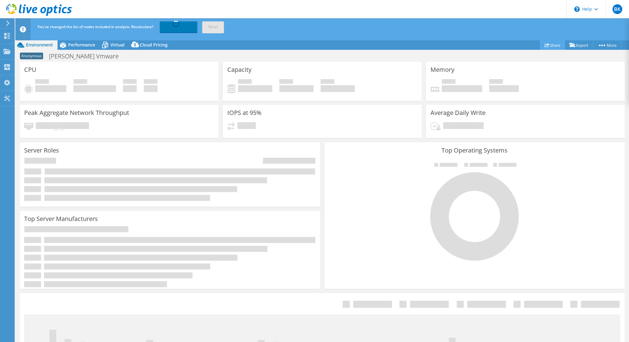
click at [552, 44] on link "Share" at bounding box center [552, 44] width 25 height 9
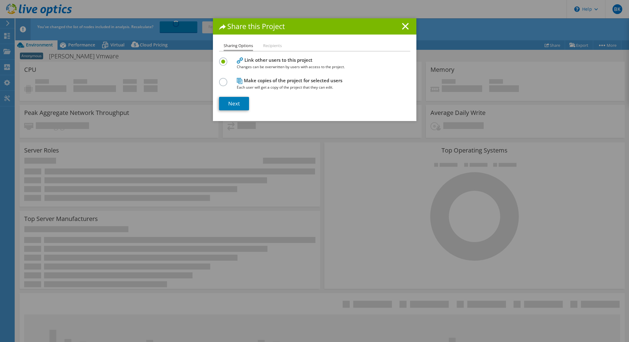
click at [224, 80] on label at bounding box center [224, 79] width 11 height 2
click at [0, 0] on input "radio" at bounding box center [0, 0] width 0 height 0
click at [233, 104] on link "Next" at bounding box center [234, 103] width 30 height 13
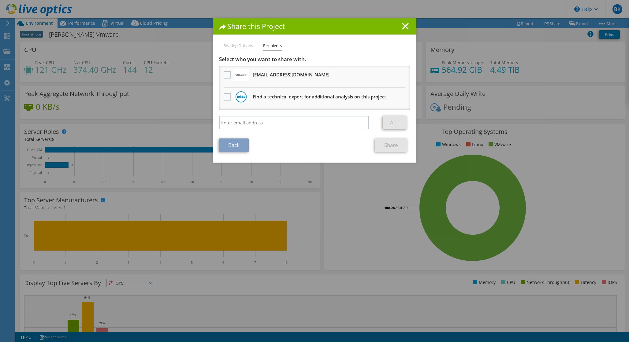
click at [411, 24] on div "Share this Project" at bounding box center [314, 26] width 203 height 16
click at [405, 26] on line at bounding box center [405, 26] width 6 height 6
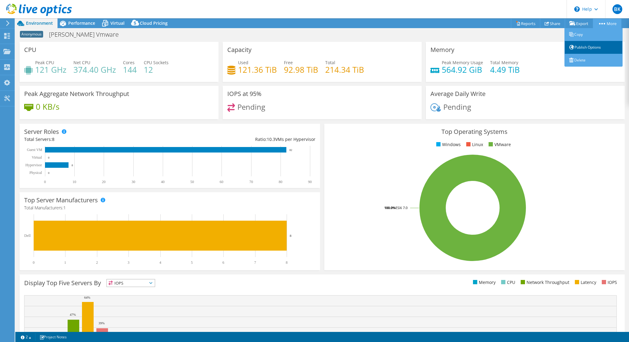
click at [580, 48] on link "Publish Options" at bounding box center [593, 47] width 58 height 13
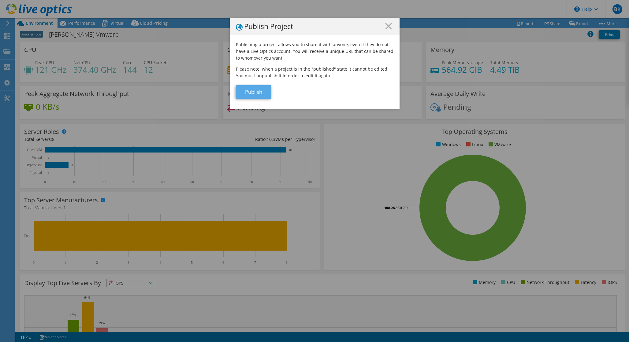
click at [253, 91] on link "Publish" at bounding box center [253, 91] width 35 height 13
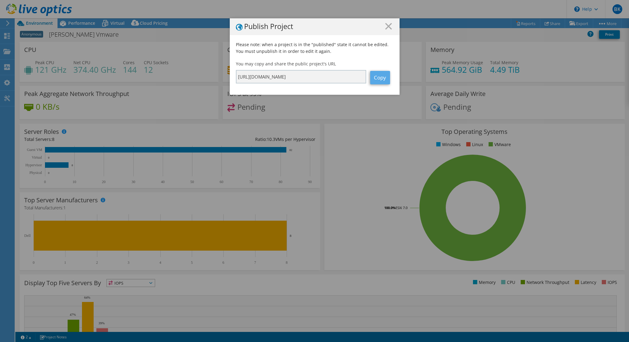
click at [379, 77] on link "Copy" at bounding box center [380, 77] width 20 height 13
click at [389, 25] on icon at bounding box center [388, 26] width 7 height 7
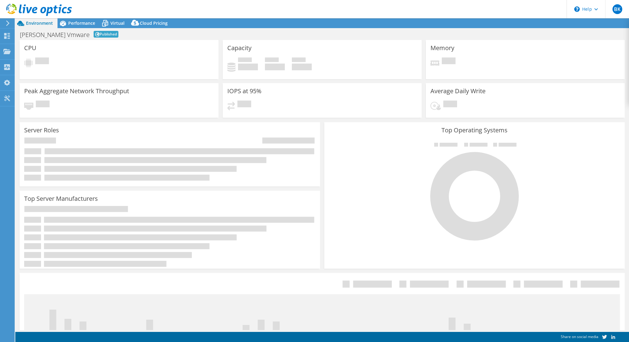
select select "USD"
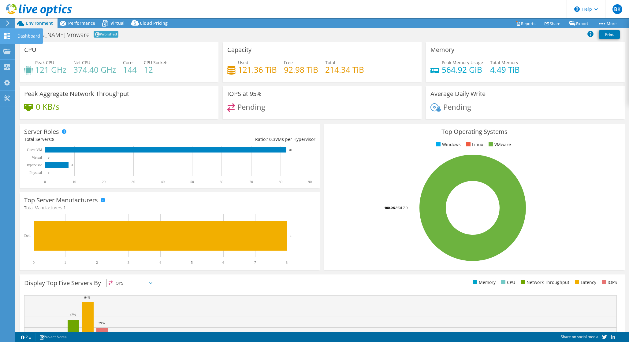
click at [5, 33] on icon at bounding box center [6, 36] width 7 height 6
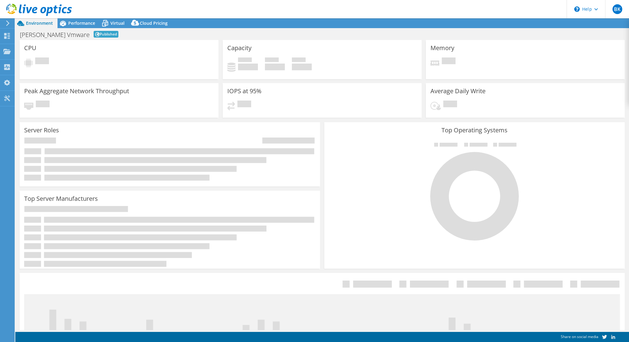
select select "USD"
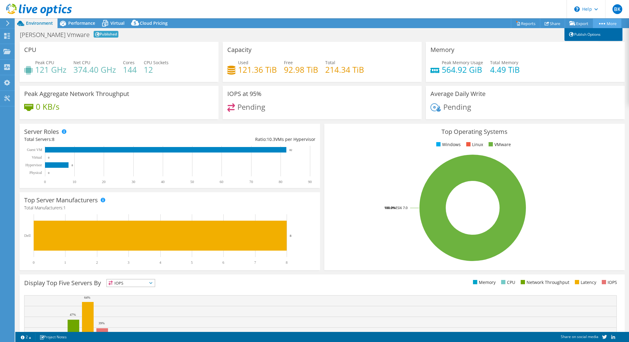
click at [593, 33] on link "Publish Options" at bounding box center [593, 34] width 58 height 13
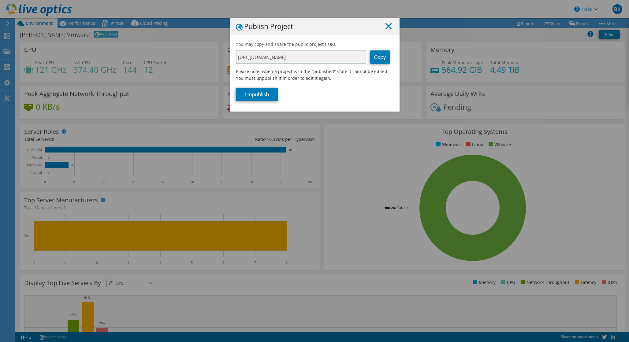
click at [391, 26] on icon at bounding box center [388, 26] width 7 height 7
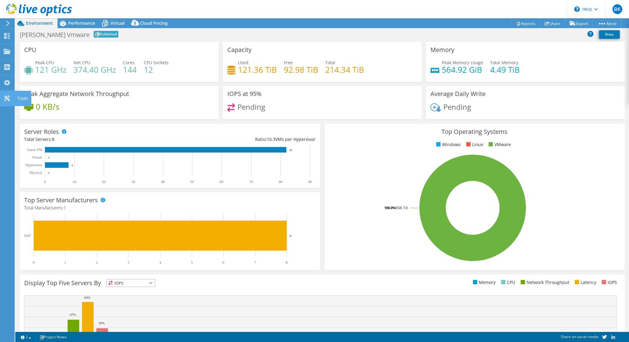
click at [9, 101] on use at bounding box center [7, 98] width 6 height 6
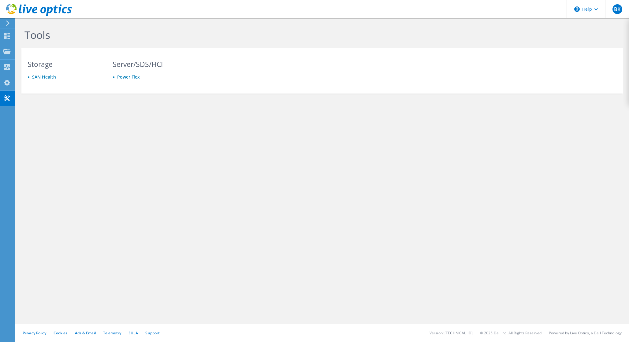
click at [124, 77] on link "Power Flex" at bounding box center [128, 77] width 23 height 6
click at [48, 76] on link "SAN Health" at bounding box center [44, 77] width 24 height 6
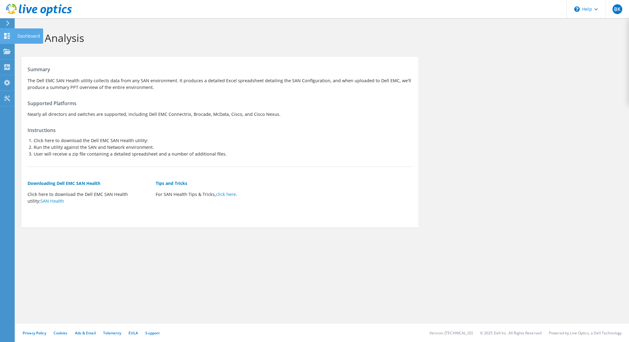
click at [6, 39] on div at bounding box center [6, 36] width 7 height 7
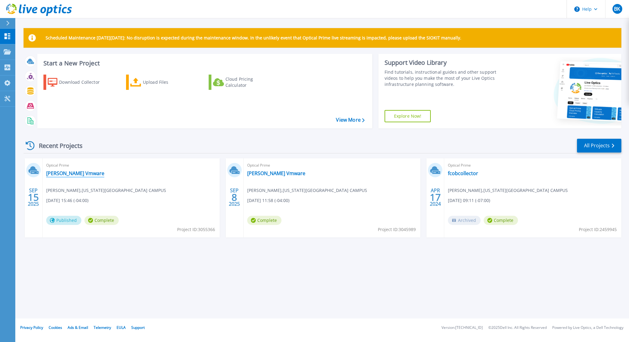
click at [78, 174] on link "[PERSON_NAME] Vmware" at bounding box center [75, 173] width 58 height 6
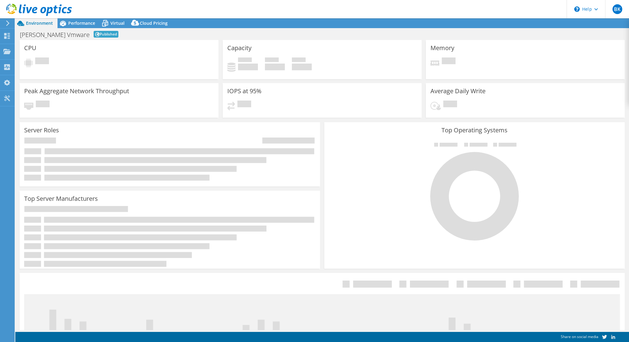
select select "USD"
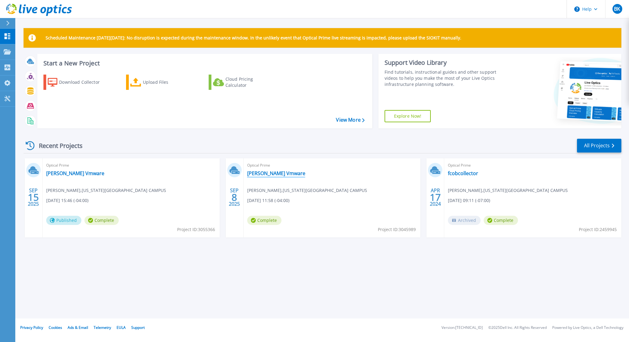
click at [267, 174] on link "[PERSON_NAME] Vmware" at bounding box center [276, 173] width 58 height 6
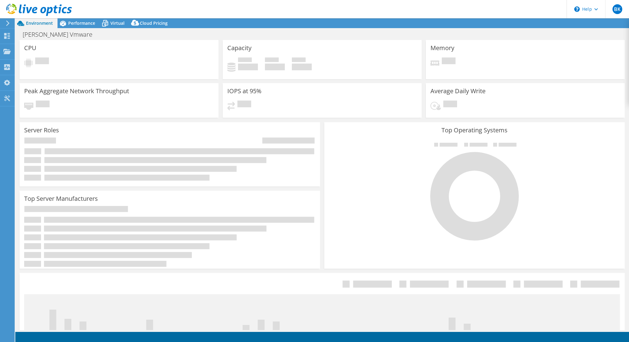
select select "USD"
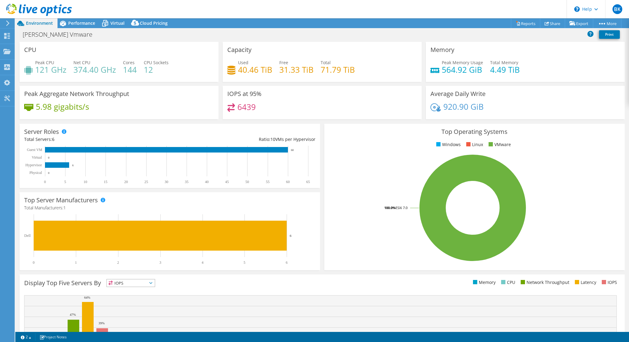
click at [8, 21] on icon at bounding box center [8, 23] width 5 height 6
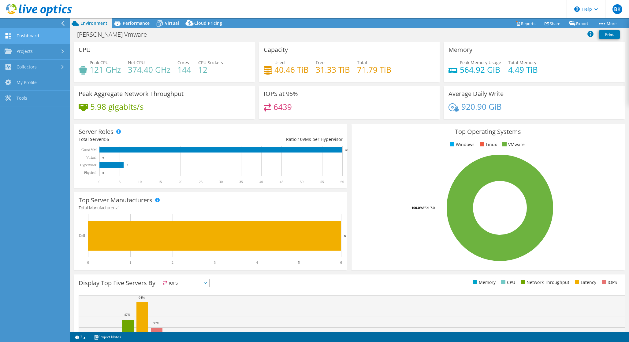
click at [16, 36] on link "Dashboard" at bounding box center [35, 36] width 70 height 16
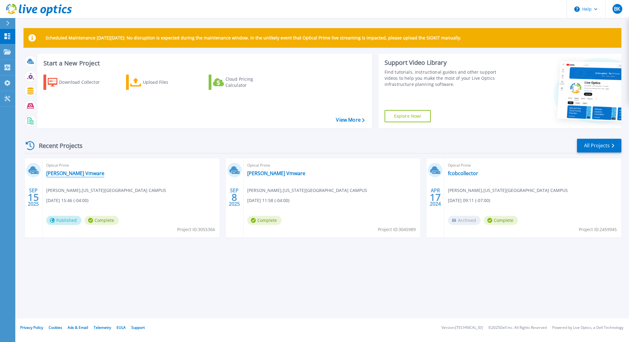
click at [64, 173] on link "[PERSON_NAME] Vmware" at bounding box center [75, 173] width 58 height 6
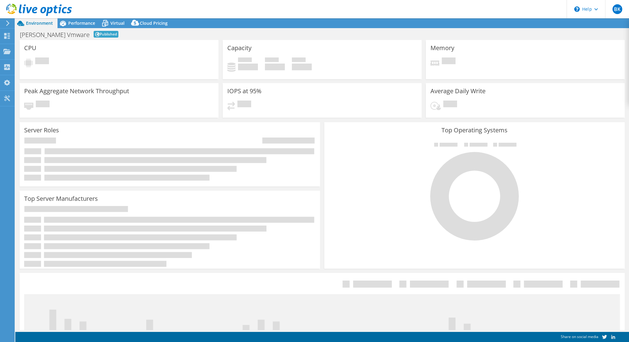
select select "USD"
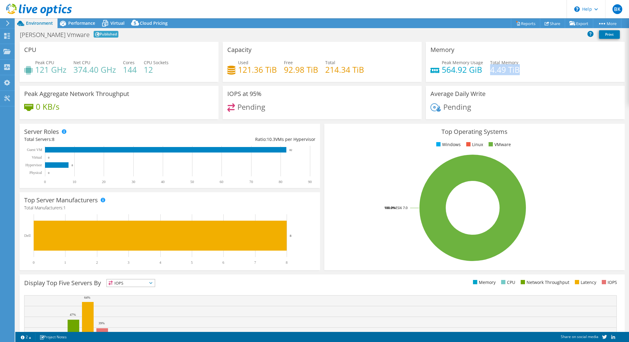
drag, startPoint x: 492, startPoint y: 71, endPoint x: 520, endPoint y: 71, distance: 28.1
click at [520, 71] on div "Peak Memory Usage 564.92 GiB Total Memory 4.49 TiB" at bounding box center [525, 69] width 190 height 20
drag, startPoint x: 444, startPoint y: 73, endPoint x: 478, endPoint y: 72, distance: 34.6
click at [478, 72] on h4 "564.92 GiB" at bounding box center [462, 69] width 41 height 7
click at [445, 82] on div "Memory Peak Memory Usage 564.92 GiB Total Memory 4.49 TiB" at bounding box center [525, 64] width 203 height 44
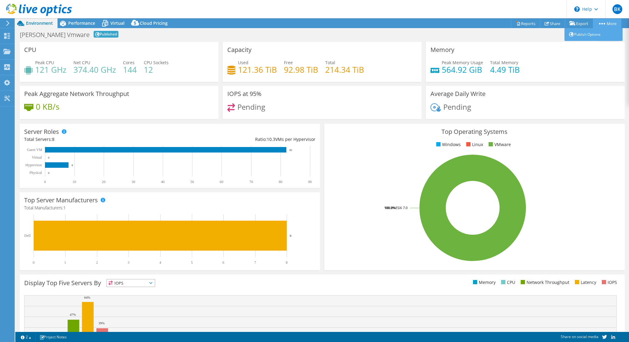
click at [602, 22] on link "More" at bounding box center [607, 23] width 28 height 9
click at [587, 35] on link "Publish Options" at bounding box center [593, 34] width 58 height 13
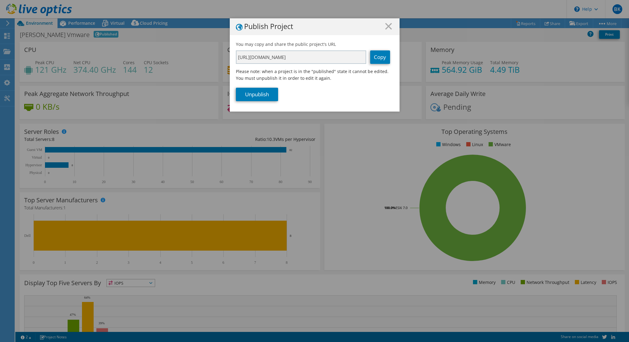
click at [611, 22] on div "Publish Project You may copy and share the public project's URL [URL][DOMAIN_NA…" at bounding box center [314, 171] width 629 height 306
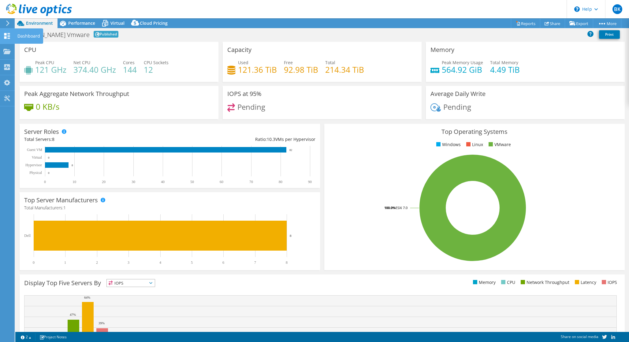
click at [5, 34] on use at bounding box center [7, 36] width 6 height 6
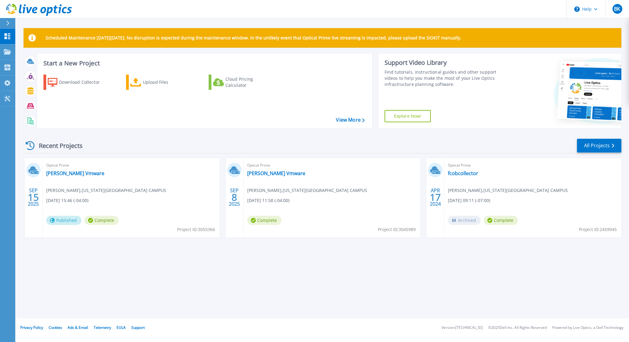
click at [282, 179] on div "Optical Prime [PERSON_NAME] Vmware [PERSON_NAME] , [US_STATE][GEOGRAPHIC_DATA] …" at bounding box center [332, 197] width 177 height 79
click at [277, 175] on link "[PERSON_NAME] Vmware" at bounding box center [276, 173] width 58 height 6
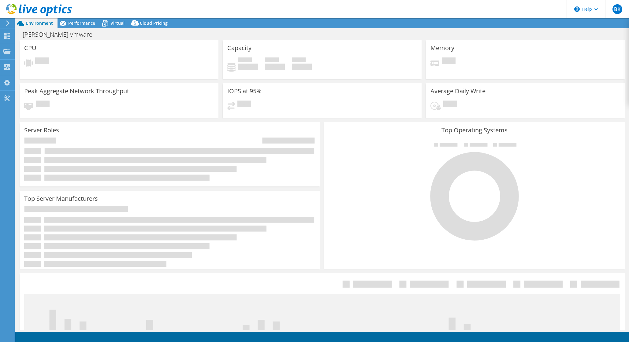
select select "USD"
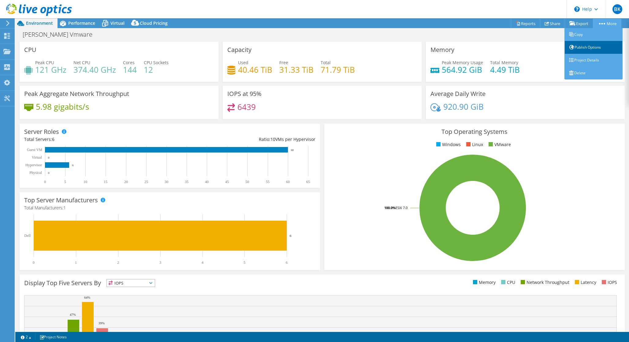
click at [586, 49] on link "Publish Options" at bounding box center [593, 47] width 58 height 13
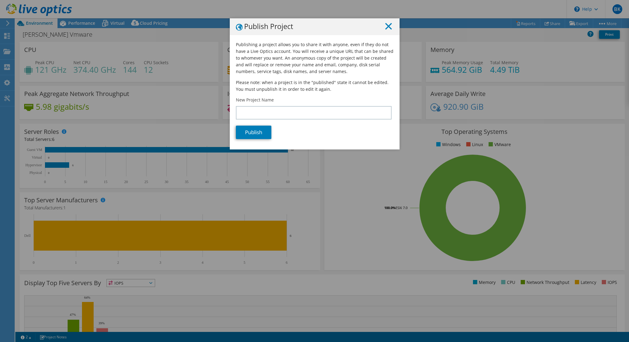
click at [386, 27] on icon at bounding box center [388, 26] width 7 height 7
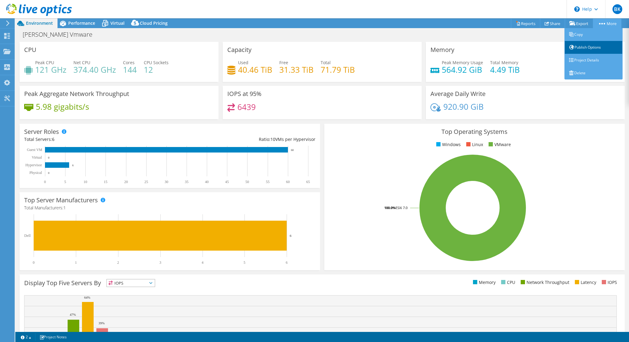
click at [587, 49] on link "Publish Options" at bounding box center [593, 47] width 58 height 13
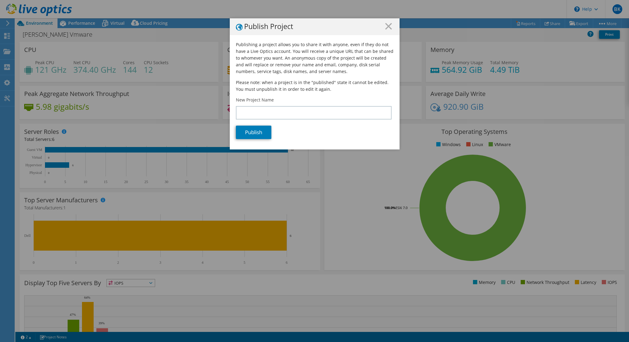
click at [339, 120] on div "Publishing a project allows you to share it with anyone, even if they do not ha…" at bounding box center [315, 95] width 170 height 108
click at [390, 25] on line at bounding box center [388, 26] width 6 height 6
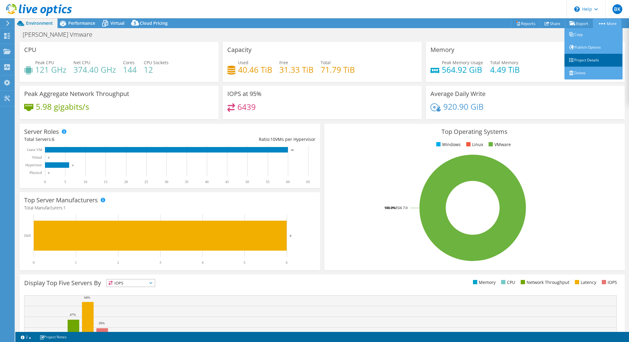
click at [591, 61] on link "Project Details" at bounding box center [593, 60] width 58 height 13
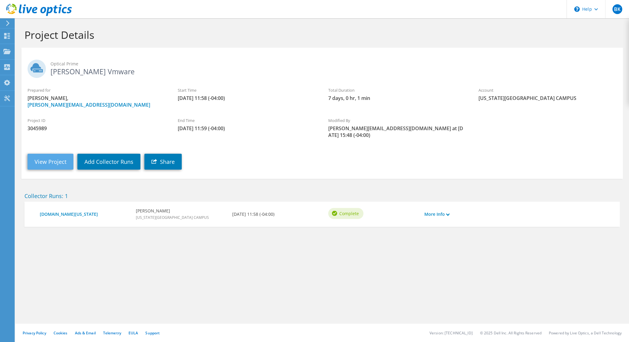
click at [44, 154] on link "View Project" at bounding box center [51, 162] width 46 height 16
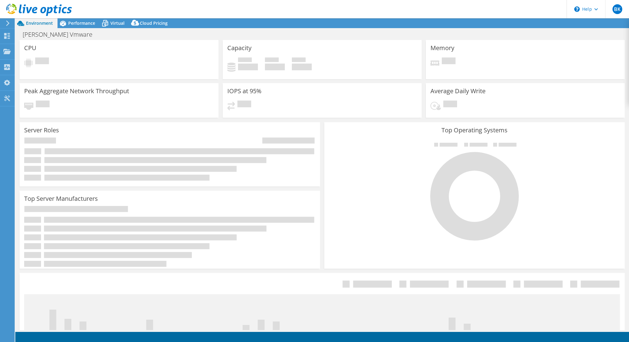
select select "USD"
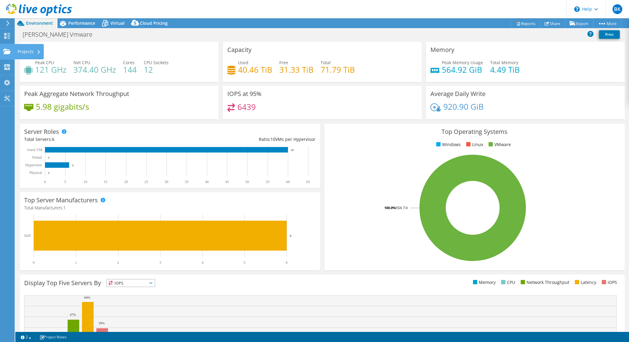
click at [8, 51] on use at bounding box center [6, 51] width 7 height 5
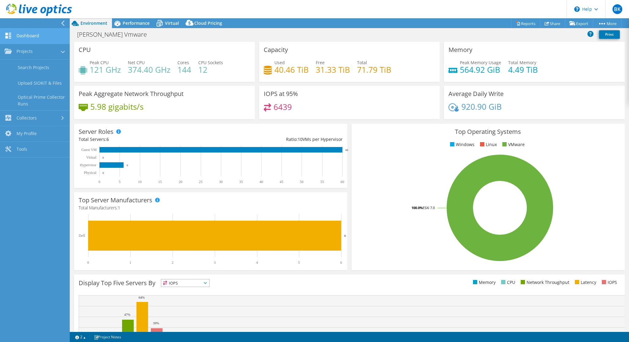
click at [20, 35] on link "Dashboard" at bounding box center [35, 36] width 70 height 16
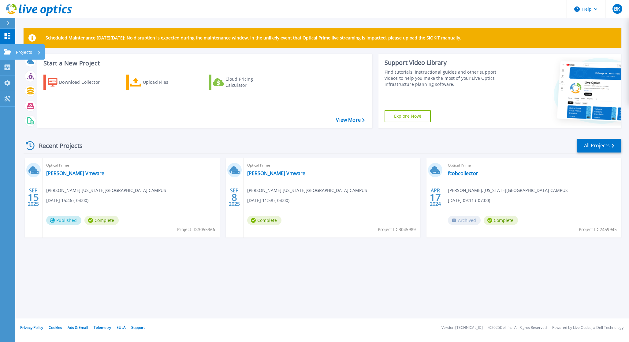
click at [7, 54] on icon at bounding box center [7, 51] width 7 height 5
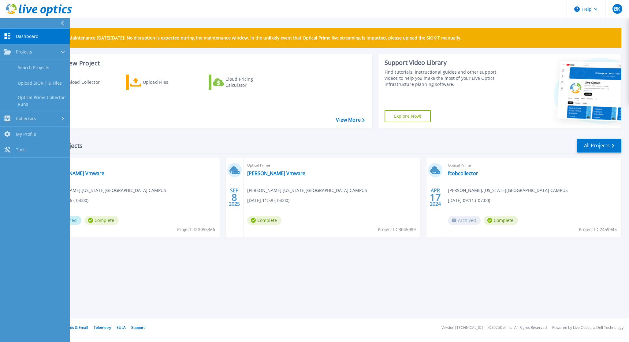
click at [9, 35] on icon at bounding box center [8, 36] width 6 height 6
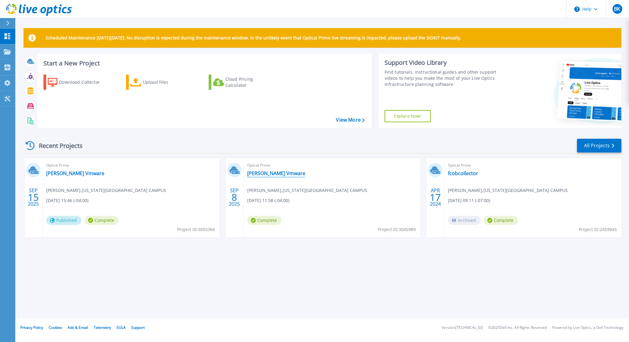
click at [265, 174] on link "[PERSON_NAME] Vmware" at bounding box center [276, 173] width 58 height 6
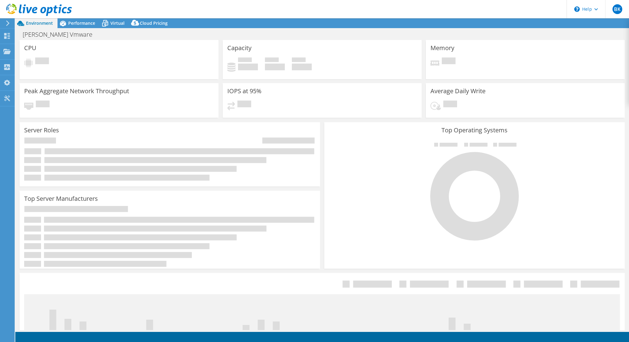
select select "USD"
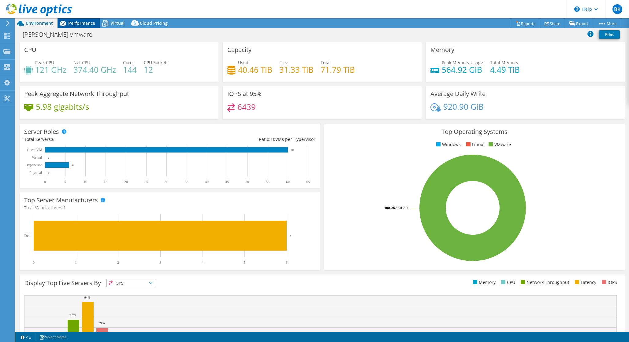
click at [76, 22] on span "Performance" at bounding box center [81, 23] width 27 height 6
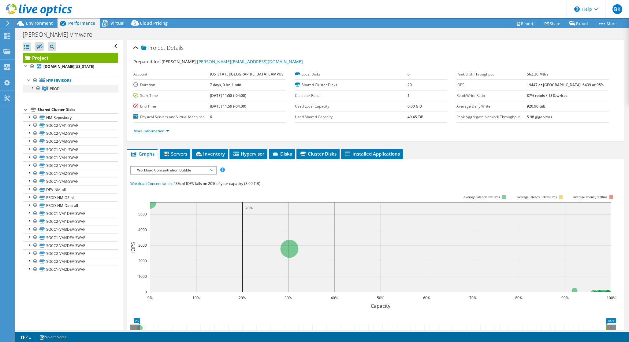
click at [33, 86] on div at bounding box center [32, 88] width 6 height 6
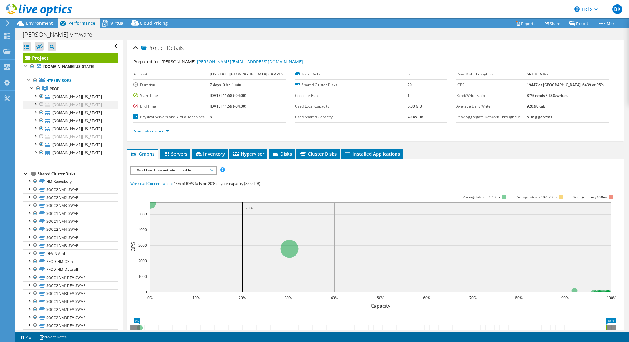
click at [43, 105] on div at bounding box center [41, 104] width 6 height 7
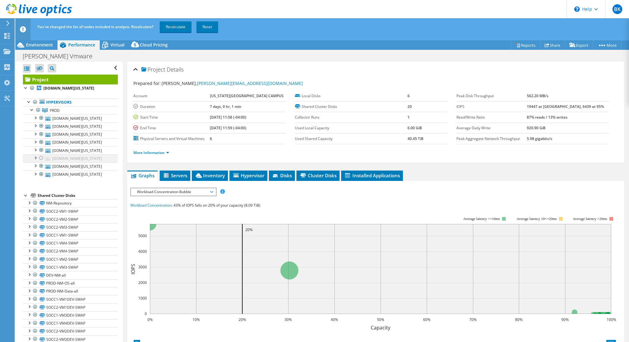
click at [42, 158] on div at bounding box center [41, 157] width 6 height 7
click at [179, 23] on link "Recalculate" at bounding box center [176, 26] width 32 height 11
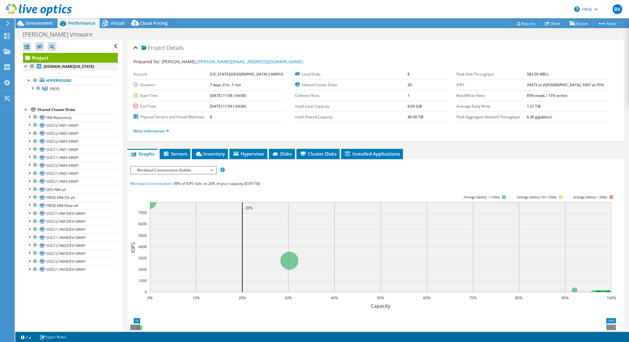
click at [24, 65] on div at bounding box center [26, 66] width 6 height 6
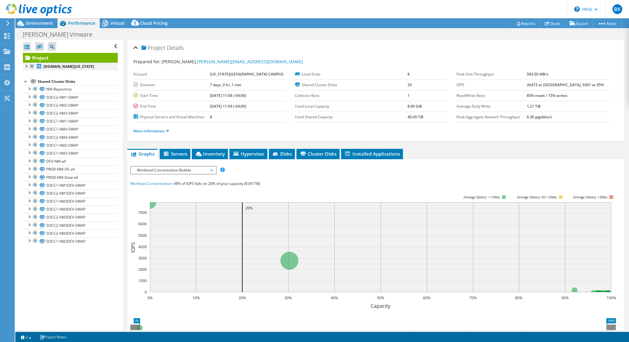
click at [24, 65] on div at bounding box center [26, 66] width 6 height 6
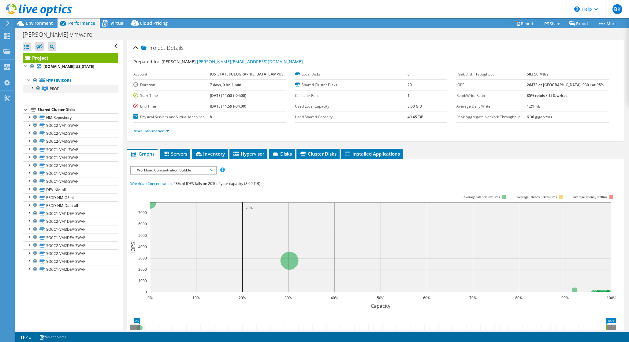
click at [34, 88] on div at bounding box center [32, 88] width 6 height 6
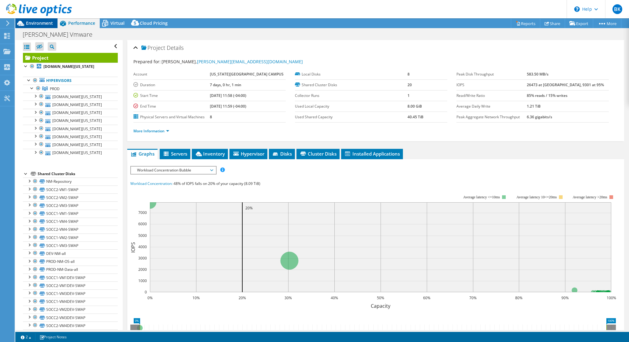
click at [47, 24] on span "Environment" at bounding box center [39, 23] width 27 height 6
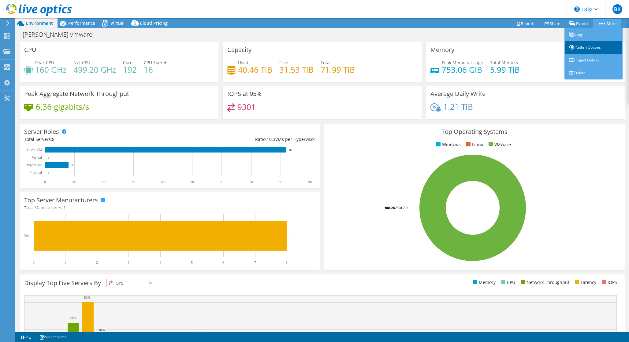
click at [593, 48] on link "Publish Options" at bounding box center [593, 47] width 58 height 13
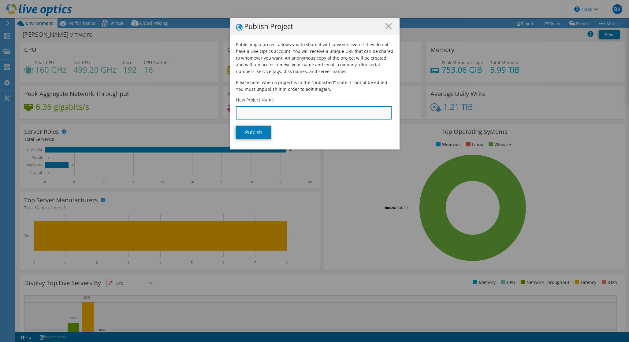
click at [293, 117] on input "New Project Name" at bounding box center [314, 112] width 156 height 13
type input "test publish"
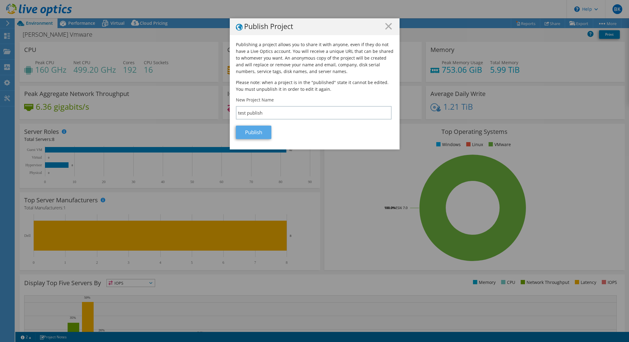
click at [258, 134] on link "Publish" at bounding box center [253, 132] width 35 height 13
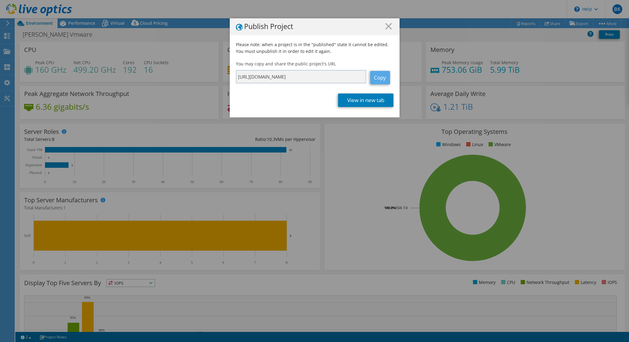
click at [382, 76] on link "Copy" at bounding box center [380, 77] width 20 height 13
click at [364, 104] on link "View in new tab" at bounding box center [365, 100] width 55 height 13
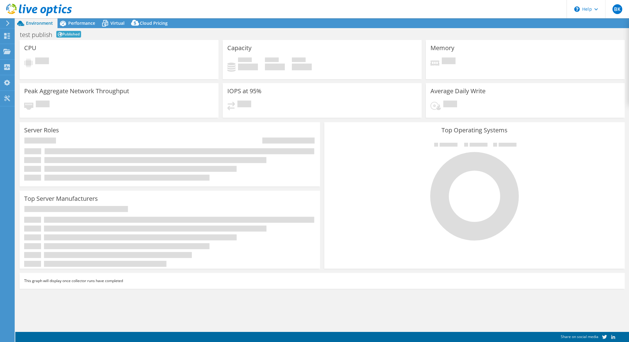
select select "USD"
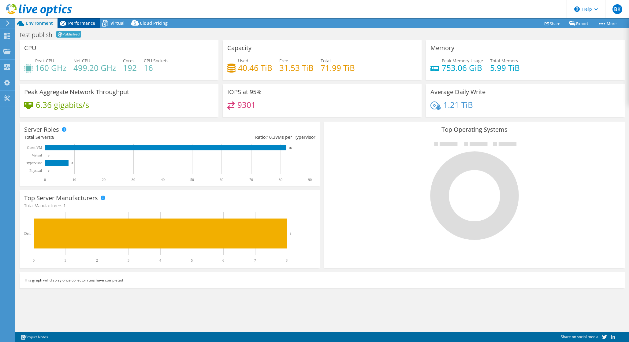
click at [84, 21] on span "Performance" at bounding box center [81, 23] width 27 height 6
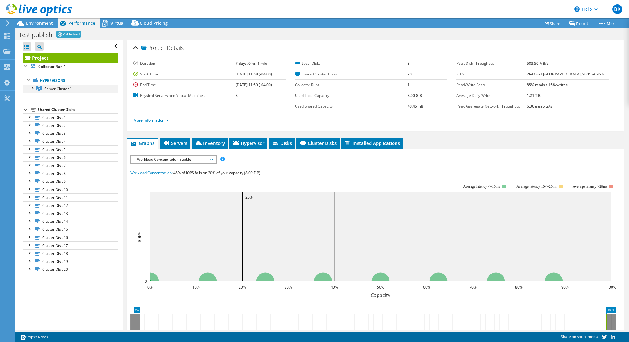
click at [34, 88] on div at bounding box center [32, 88] width 6 height 6
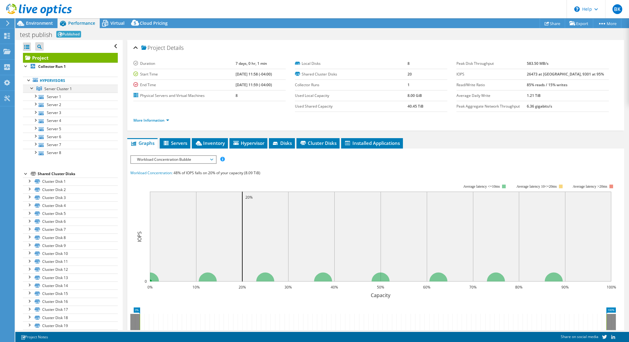
click at [34, 88] on div at bounding box center [32, 88] width 6 height 6
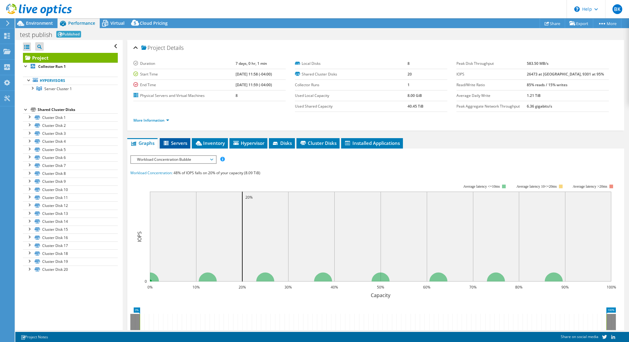
click at [179, 143] on span "Servers" at bounding box center [175, 143] width 24 height 6
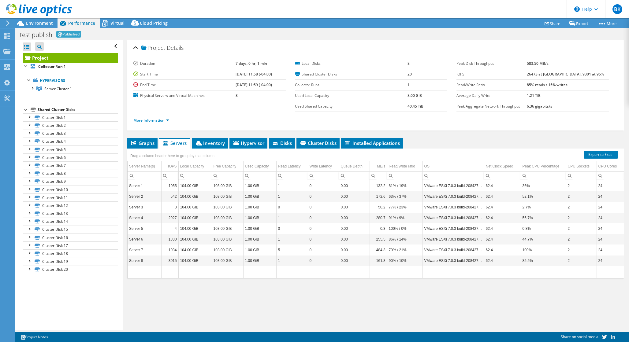
click at [179, 143] on span "Servers" at bounding box center [174, 143] width 24 height 6
click at [121, 27] on div "Virtual" at bounding box center [114, 23] width 29 height 10
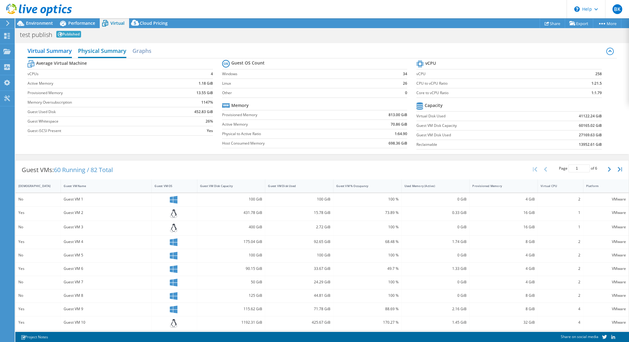
click at [114, 51] on h2 "Physical Summary" at bounding box center [102, 51] width 48 height 13
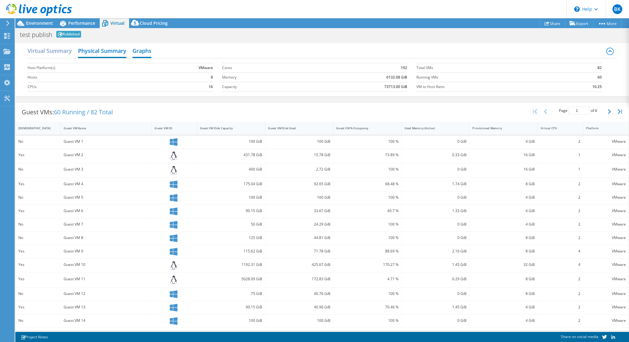
click at [147, 53] on h2 "Graphs" at bounding box center [141, 51] width 19 height 13
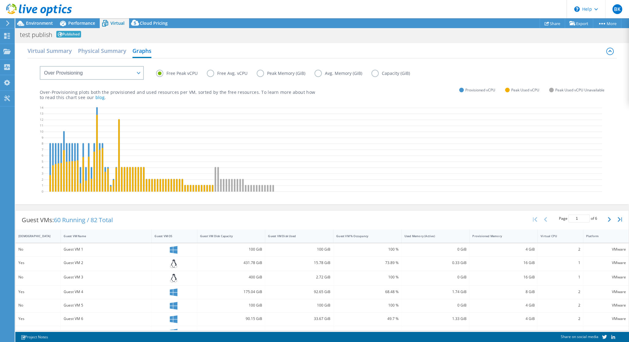
click at [211, 73] on label "Free Avg. vCPU" at bounding box center [232, 73] width 50 height 7
click at [0, 0] on input "Free Avg. vCPU" at bounding box center [0, 0] width 0 height 0
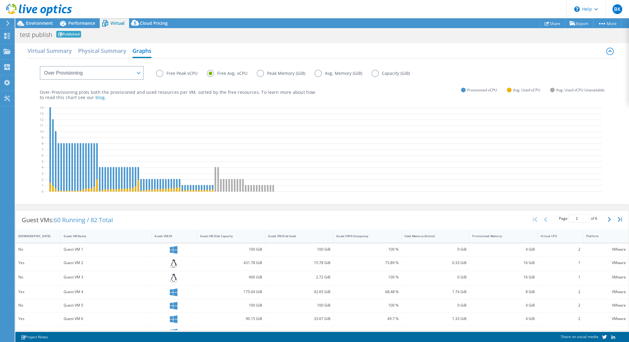
click at [259, 73] on label "Peak Memory (GiB)" at bounding box center [286, 73] width 58 height 7
click at [0, 0] on input "Peak Memory (GiB)" at bounding box center [0, 0] width 0 height 0
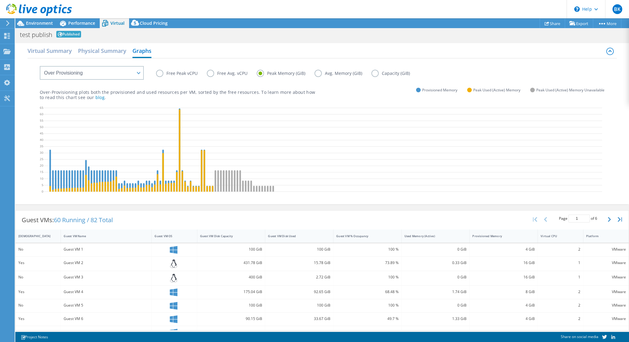
click at [318, 73] on label "Avg. Memory (GiB)" at bounding box center [342, 73] width 57 height 7
click at [0, 0] on input "Avg. Memory (GiB)" at bounding box center [0, 0] width 0 height 0
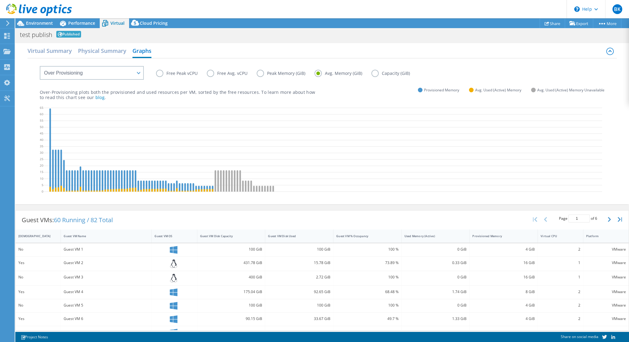
click at [264, 76] on label "Peak Memory (GiB)" at bounding box center [286, 73] width 58 height 7
click at [0, 0] on input "Peak Memory (GiB)" at bounding box center [0, 0] width 0 height 0
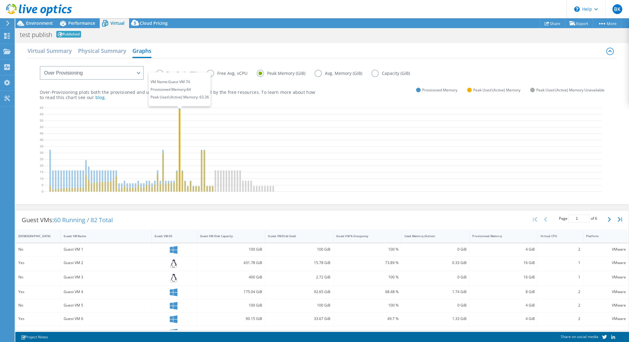
click at [179, 110] on icon at bounding box center [180, 150] width 2 height 83
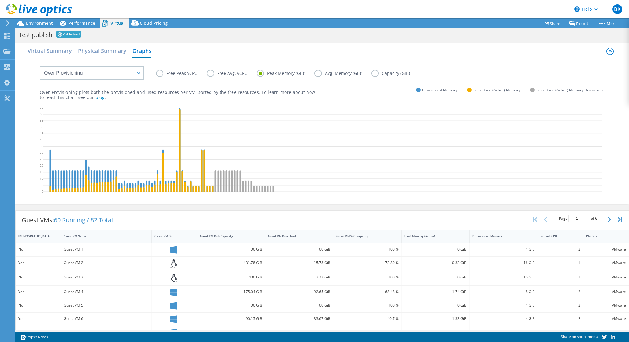
click at [213, 73] on label "Free Avg. vCPU" at bounding box center [232, 73] width 50 height 7
click at [0, 0] on input "Free Avg. vCPU" at bounding box center [0, 0] width 0 height 0
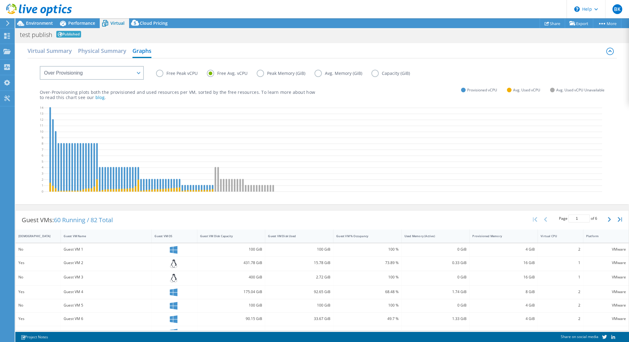
click at [161, 73] on label "Free Peak vCPU" at bounding box center [181, 73] width 51 height 7
click at [0, 0] on input "Free Peak vCPU" at bounding box center [0, 0] width 0 height 0
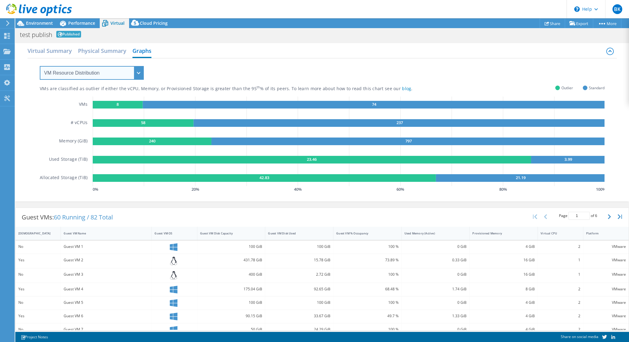
select select "Provisioning Contrast"
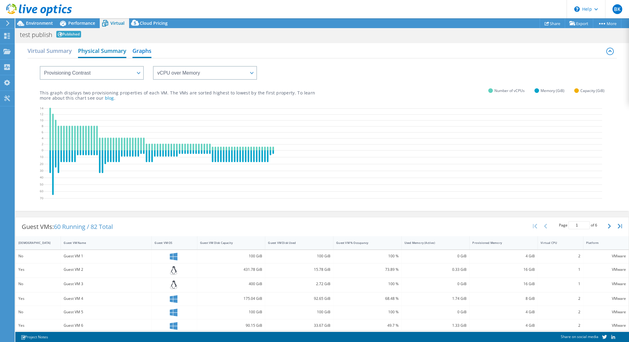
click at [98, 53] on h2 "Physical Summary" at bounding box center [102, 51] width 48 height 13
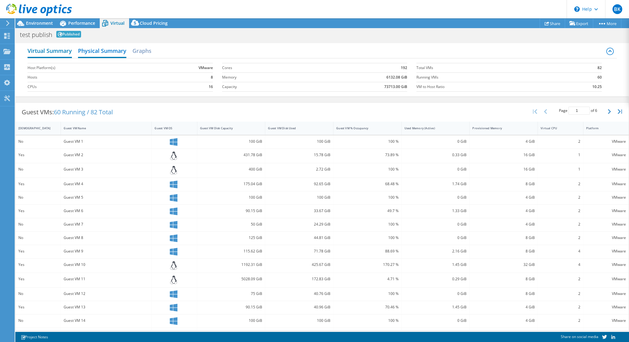
click at [53, 51] on h2 "Virtual Summary" at bounding box center [50, 51] width 44 height 13
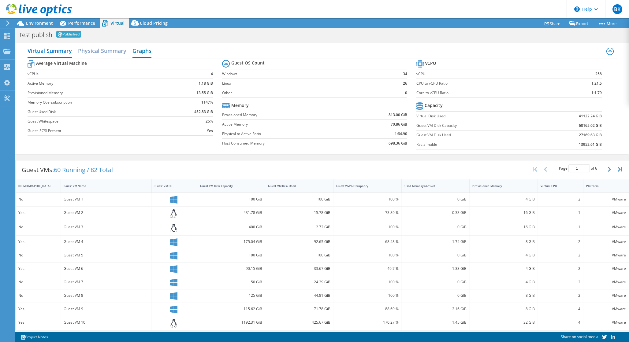
click at [150, 53] on h2 "Graphs" at bounding box center [141, 51] width 19 height 13
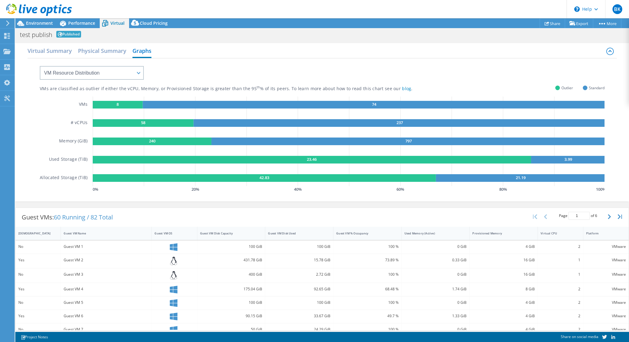
click at [132, 105] on rect at bounding box center [118, 105] width 50 height 8
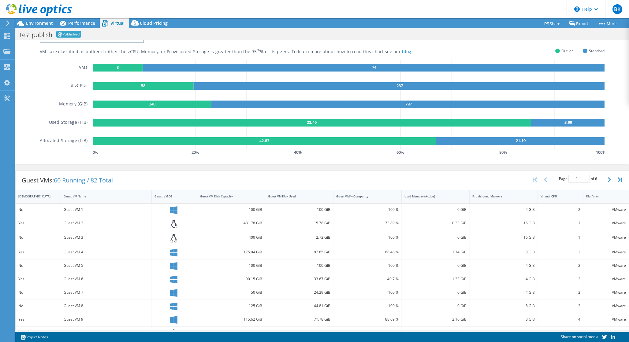
scroll to position [42, 0]
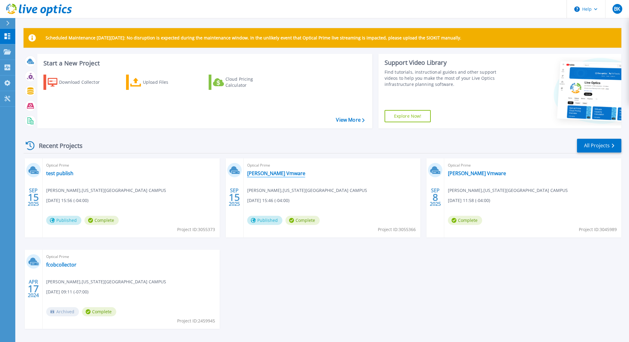
click at [274, 174] on link "[PERSON_NAME] Vmware" at bounding box center [276, 173] width 58 height 6
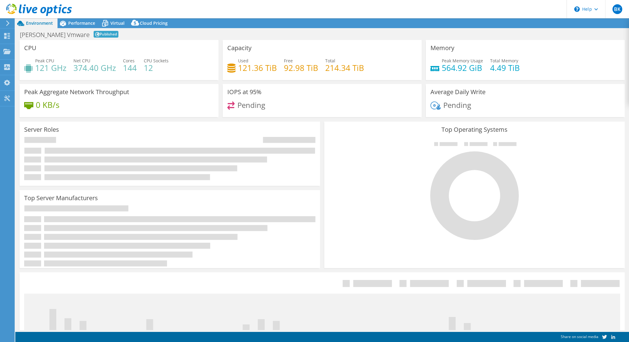
select select "USD"
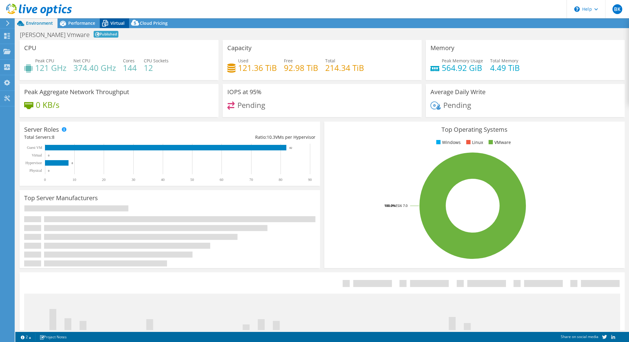
click at [116, 26] on span "Virtual" at bounding box center [117, 23] width 14 height 6
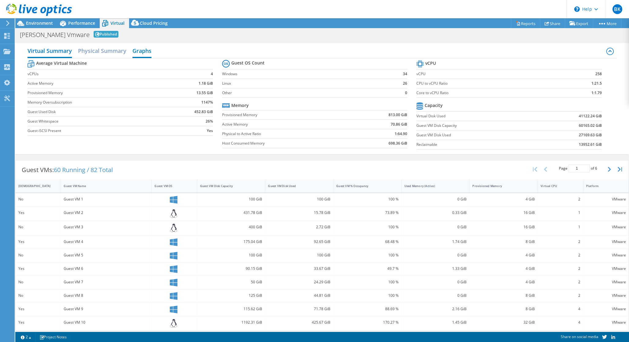
click at [139, 48] on h2 "Graphs" at bounding box center [141, 51] width 19 height 13
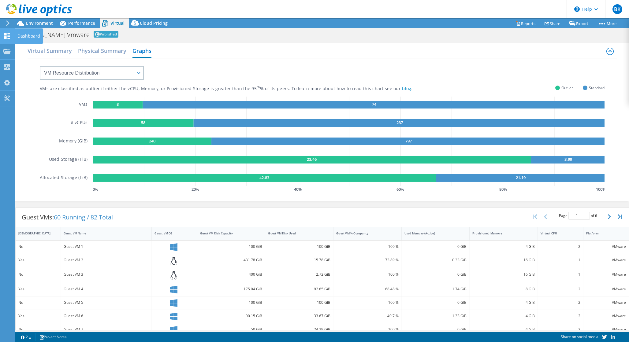
click at [7, 36] on icon at bounding box center [6, 36] width 7 height 6
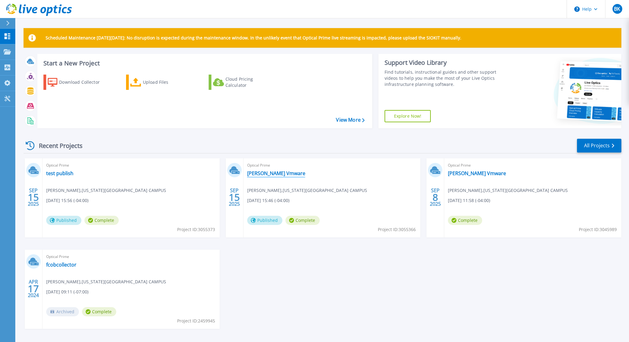
click at [272, 175] on link "[PERSON_NAME] Vmware" at bounding box center [276, 173] width 58 height 6
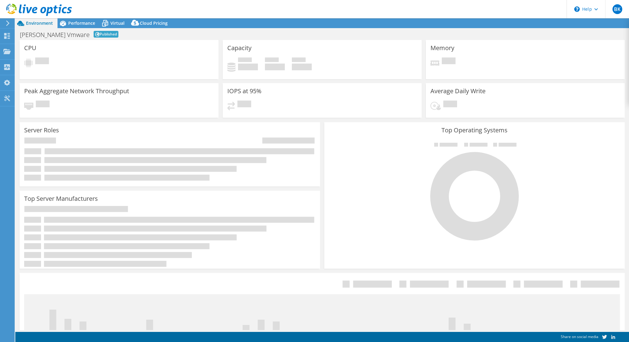
select select "USD"
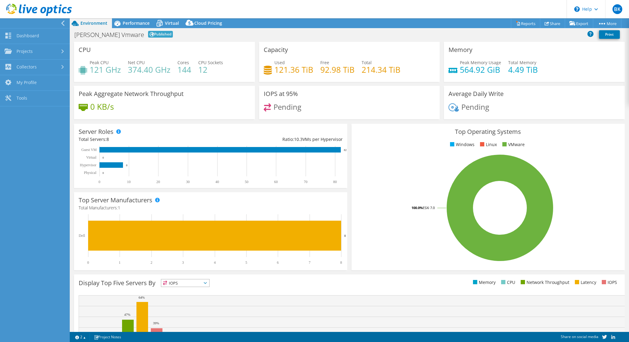
click at [3, 23] on div at bounding box center [33, 23] width 70 height 10
